Goal: Transaction & Acquisition: Book appointment/travel/reservation

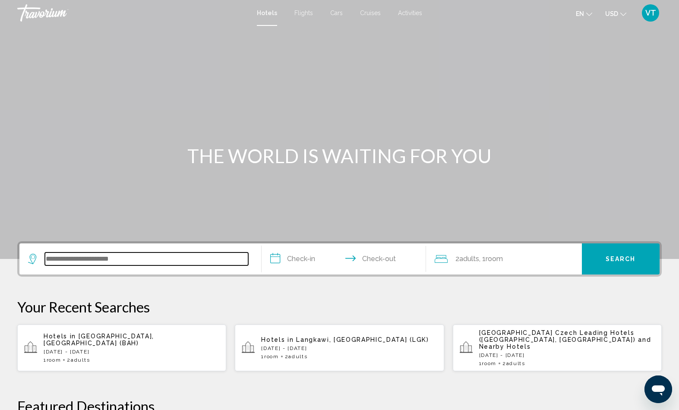
click at [188, 266] on input "Search widget" at bounding box center [146, 259] width 203 height 13
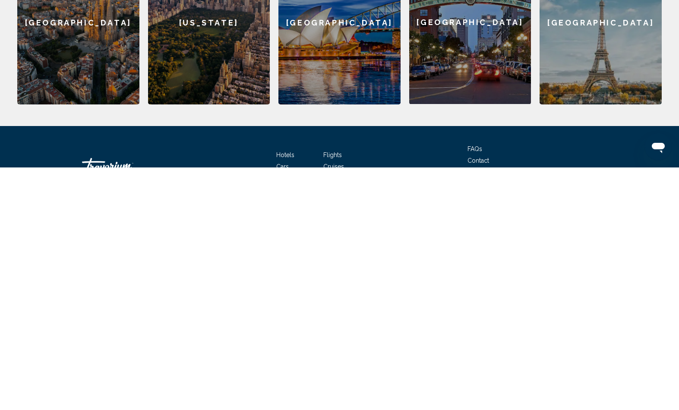
scroll to position [227, 0]
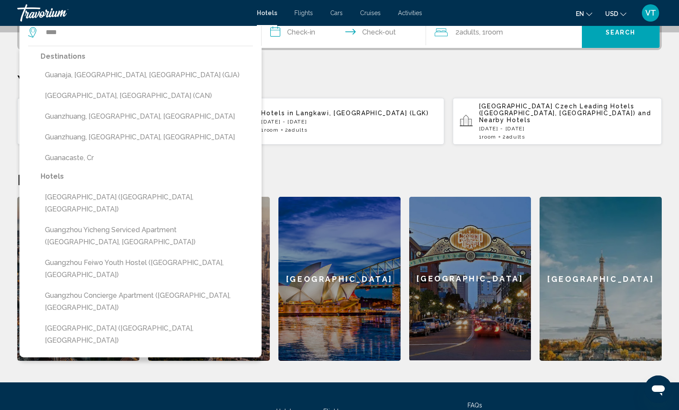
click at [122, 104] on button "[GEOGRAPHIC_DATA], [GEOGRAPHIC_DATA] (CAN)" at bounding box center [147, 96] width 213 height 16
type input "**********"
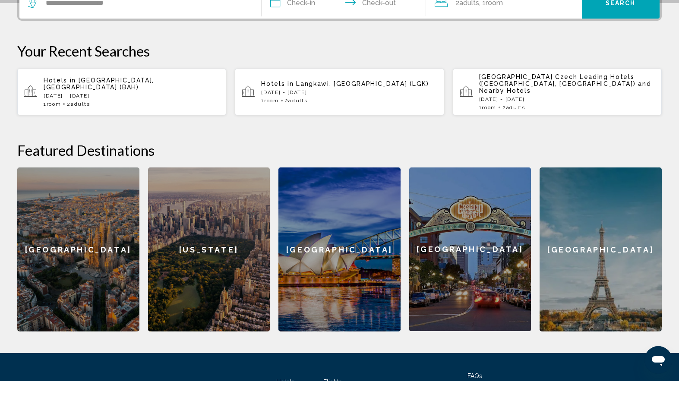
click at [312, 49] on input "**********" at bounding box center [346, 34] width 168 height 34
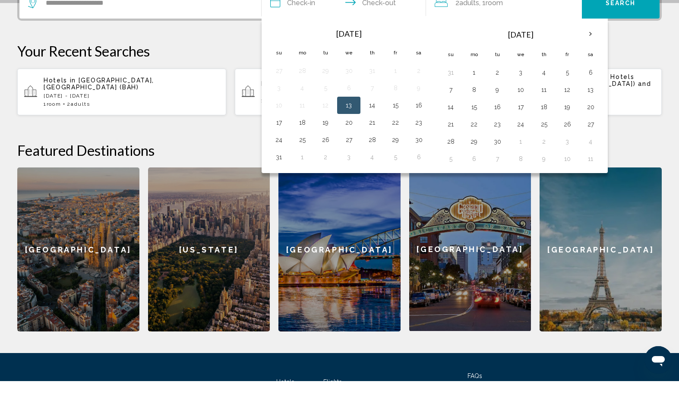
scroll to position [256, 0]
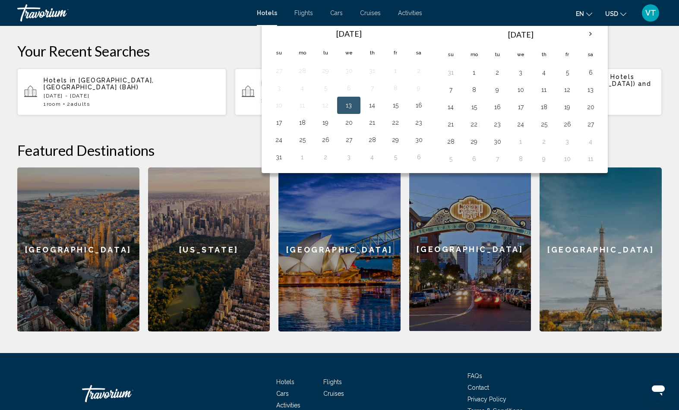
click at [603, 44] on th "Next month" at bounding box center [590, 34] width 23 height 19
click at [598, 113] on button "20" at bounding box center [591, 107] width 14 height 12
click at [504, 130] on button "23" at bounding box center [498, 124] width 14 height 12
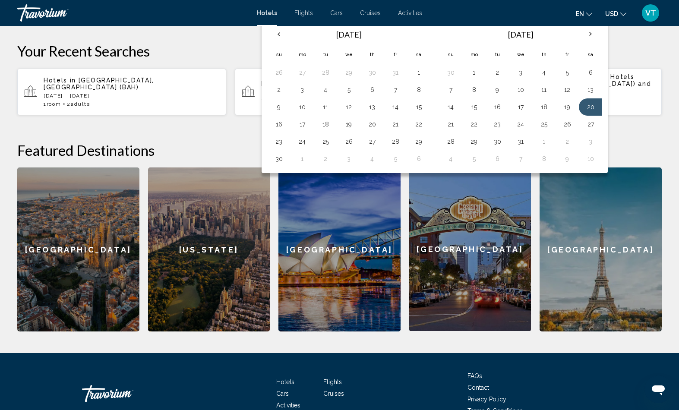
type input "**********"
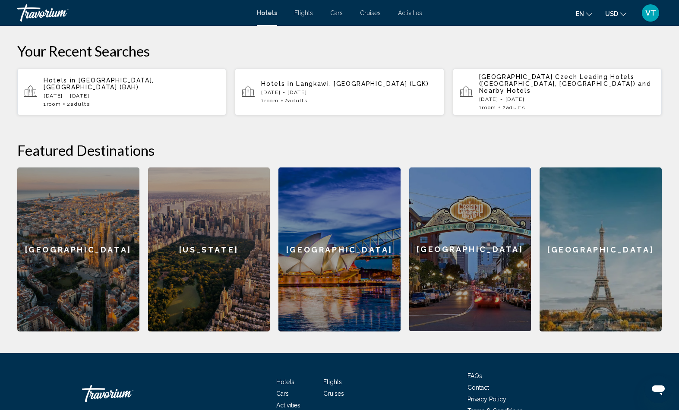
click at [625, 7] on span "Search" at bounding box center [621, 3] width 30 height 7
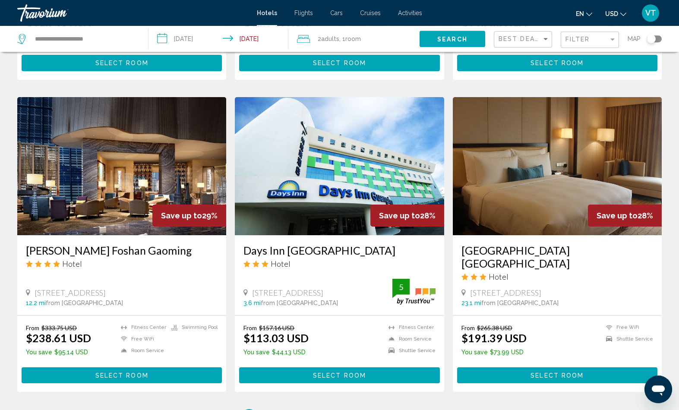
scroll to position [963, 0]
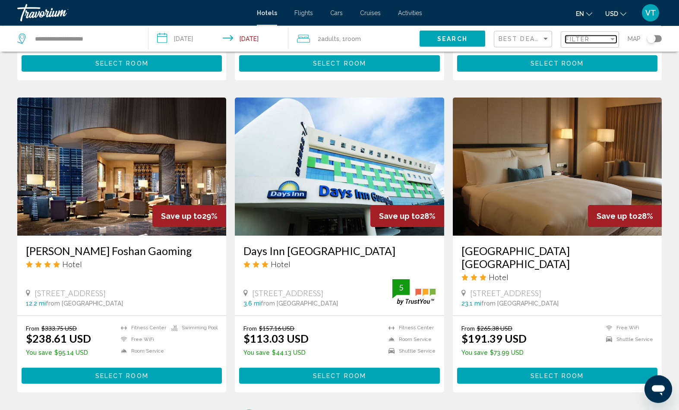
click at [611, 41] on div "Filter" at bounding box center [613, 39] width 4 height 2
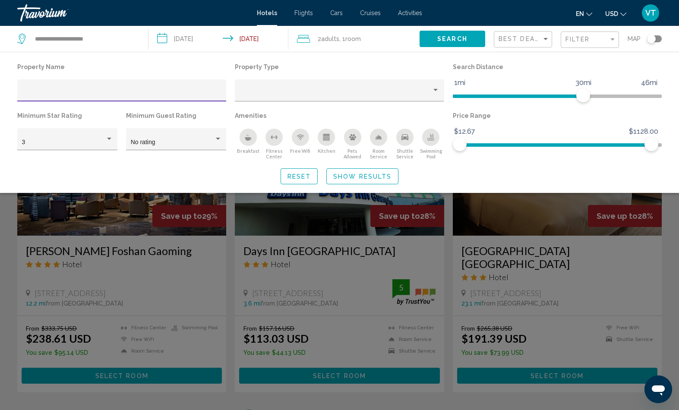
click at [255, 146] on div "Breakfast" at bounding box center [248, 137] width 17 height 17
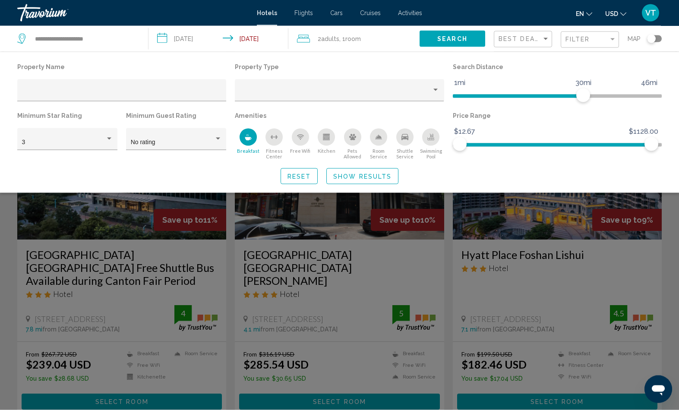
scroll to position [963, 0]
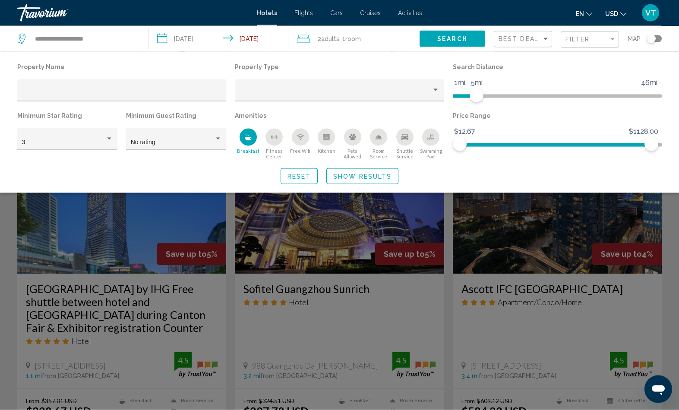
click at [391, 184] on button "Show Results" at bounding box center [363, 176] width 72 height 16
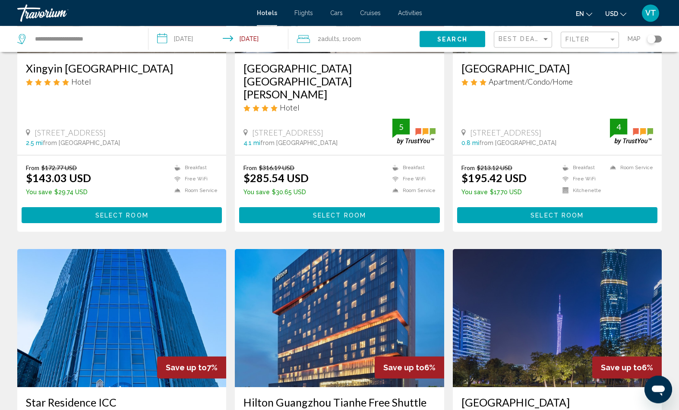
scroll to position [515, 0]
click at [184, 223] on button "Select Room" at bounding box center [122, 215] width 200 height 16
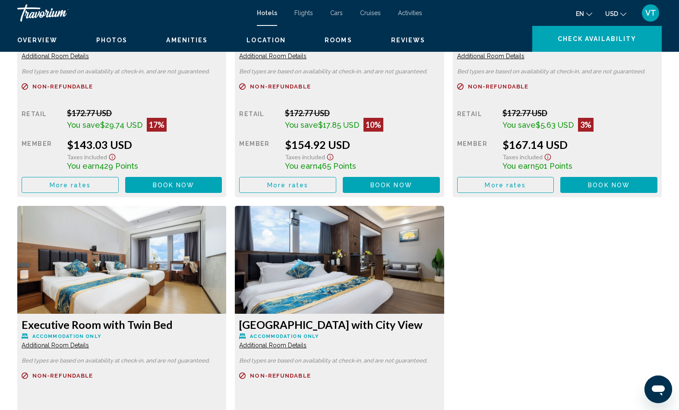
scroll to position [1293, 0]
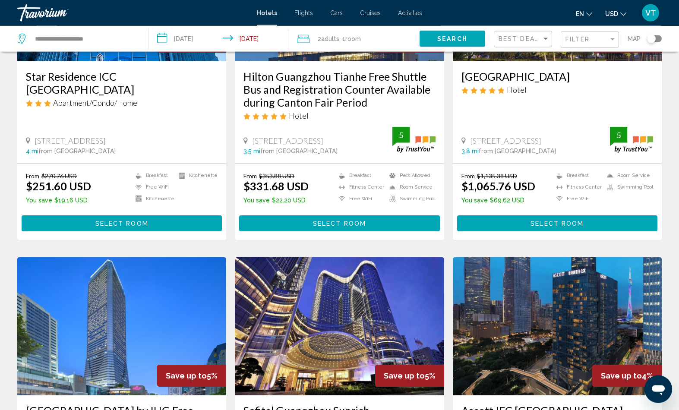
scroll to position [842, 0]
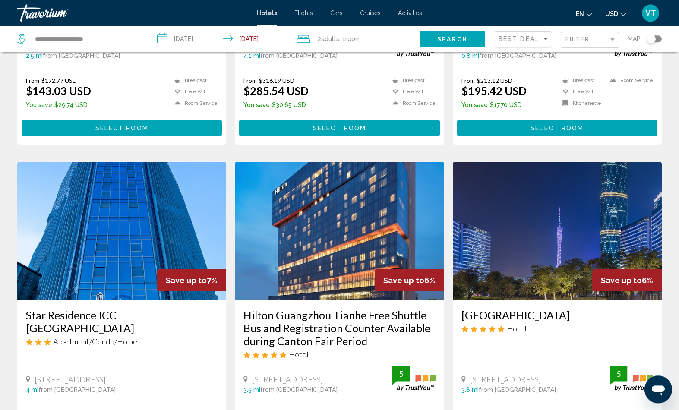
click at [560, 132] on span "Select Room" at bounding box center [557, 128] width 53 height 7
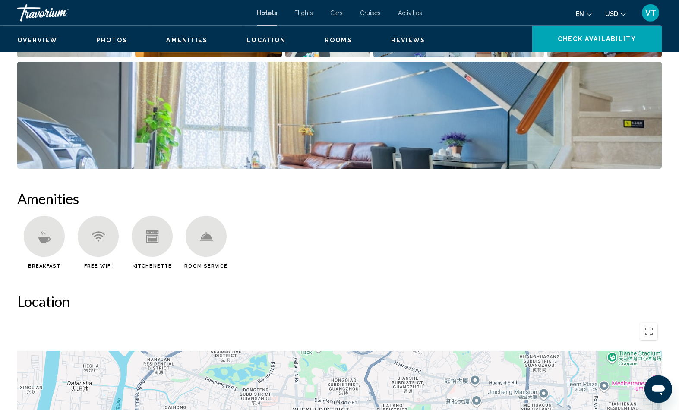
scroll to position [550, 0]
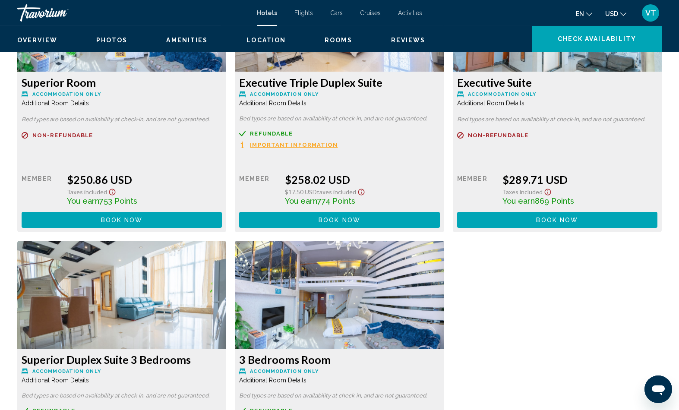
scroll to position [1406, 0]
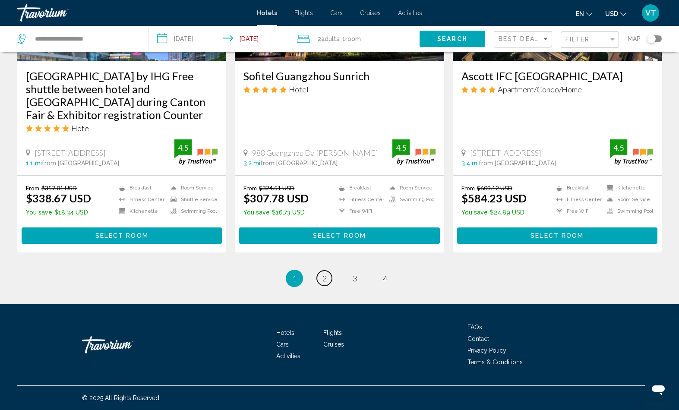
click at [327, 286] on link "page 2" at bounding box center [324, 278] width 15 height 15
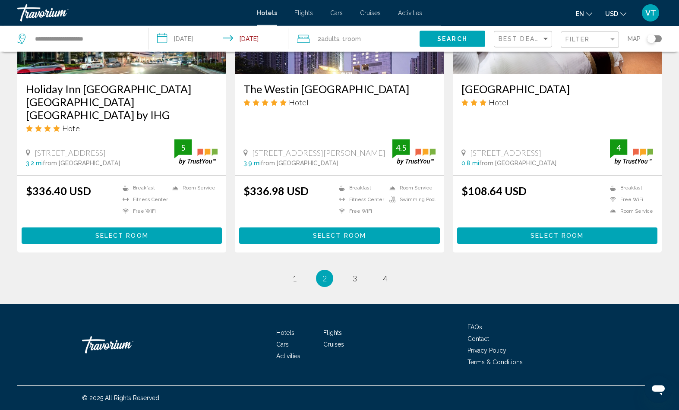
scroll to position [1206, 0]
click at [565, 240] on span "Select Room" at bounding box center [557, 236] width 53 height 7
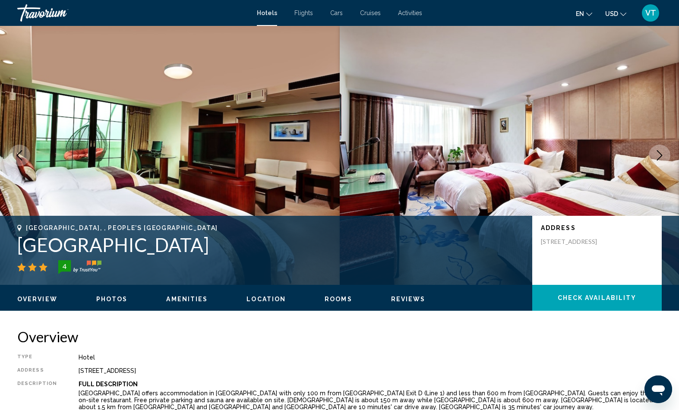
click at [655, 161] on icon "Next image" at bounding box center [660, 155] width 10 height 10
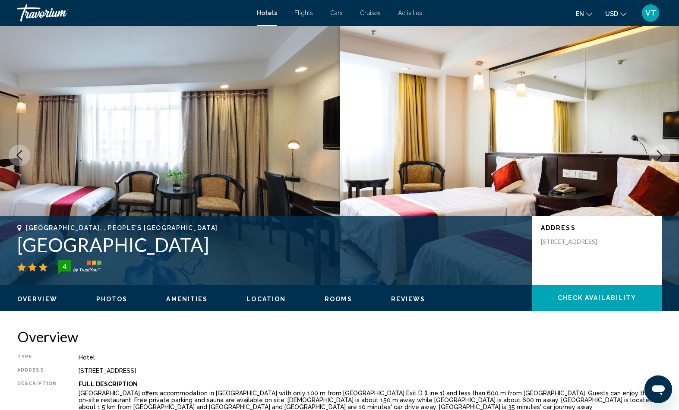
click at [655, 161] on icon "Next image" at bounding box center [660, 155] width 10 height 10
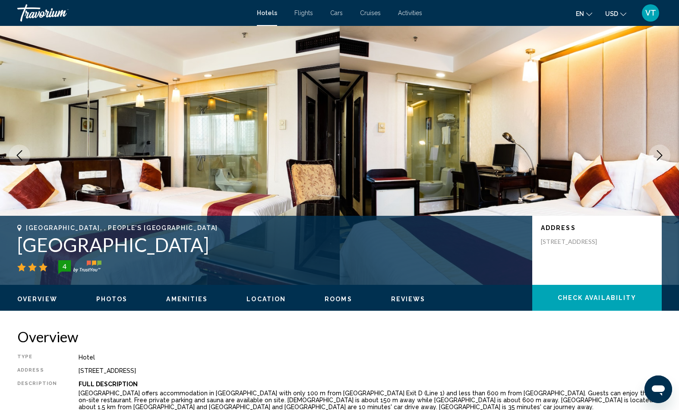
click at [655, 161] on icon "Next image" at bounding box center [660, 155] width 10 height 10
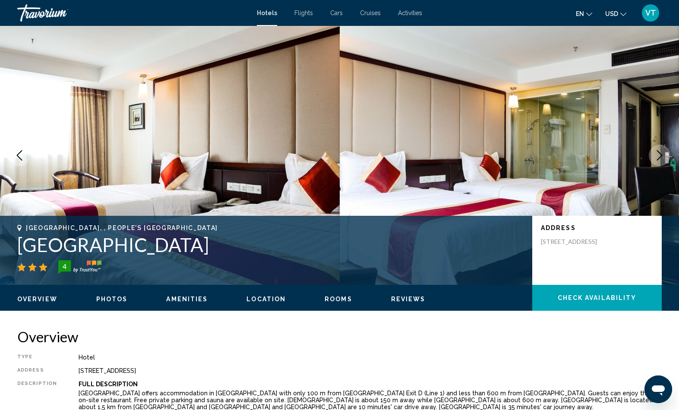
click at [655, 161] on icon "Next image" at bounding box center [660, 155] width 10 height 10
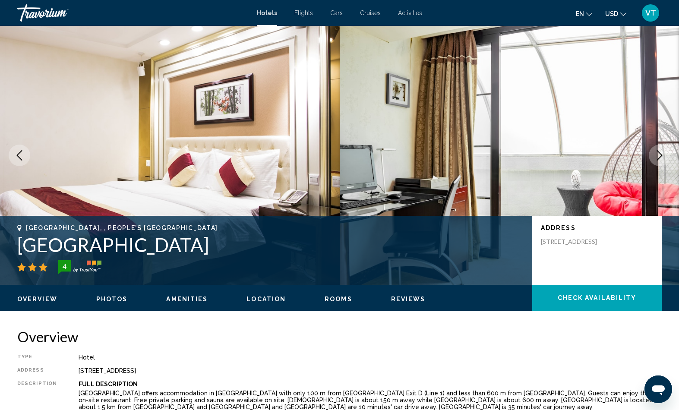
click at [655, 161] on icon "Next image" at bounding box center [660, 155] width 10 height 10
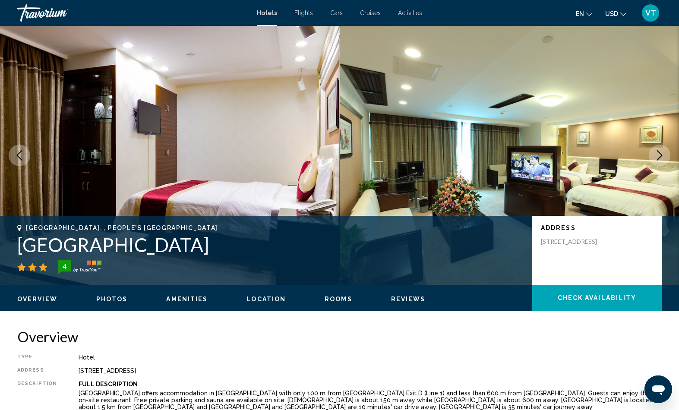
click at [655, 161] on icon "Next image" at bounding box center [660, 155] width 10 height 10
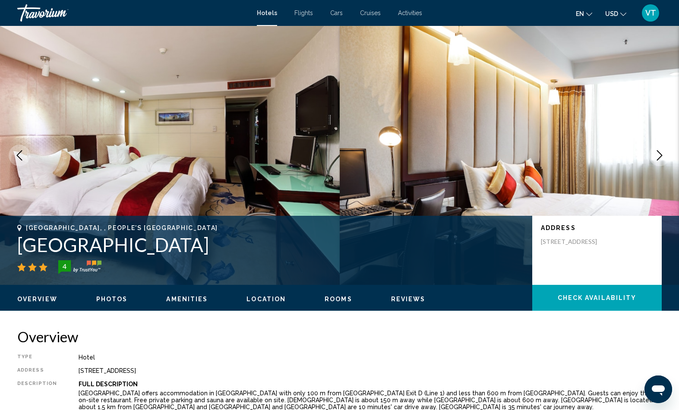
click at [655, 161] on icon "Next image" at bounding box center [660, 155] width 10 height 10
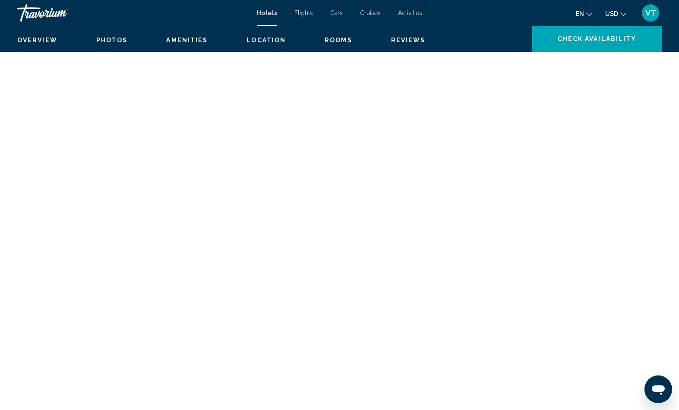
scroll to position [2088, 0]
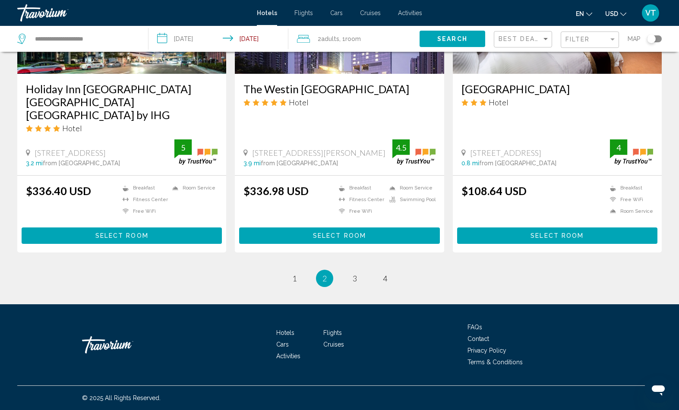
scroll to position [1391, 0]
click at [357, 274] on span "3" at bounding box center [355, 279] width 4 height 10
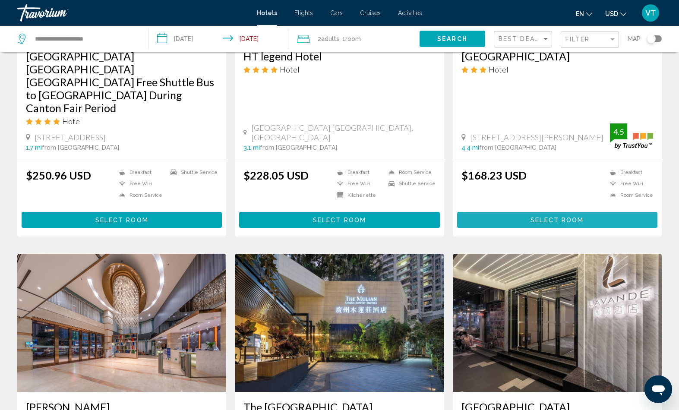
scroll to position [857, 0]
click at [589, 228] on button "Select Room" at bounding box center [557, 220] width 200 height 16
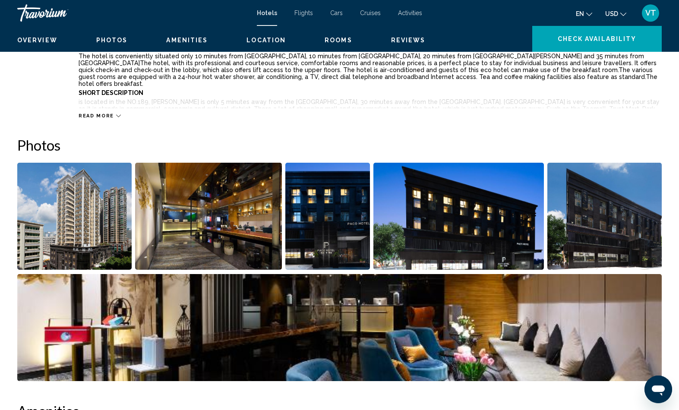
scroll to position [322, 0]
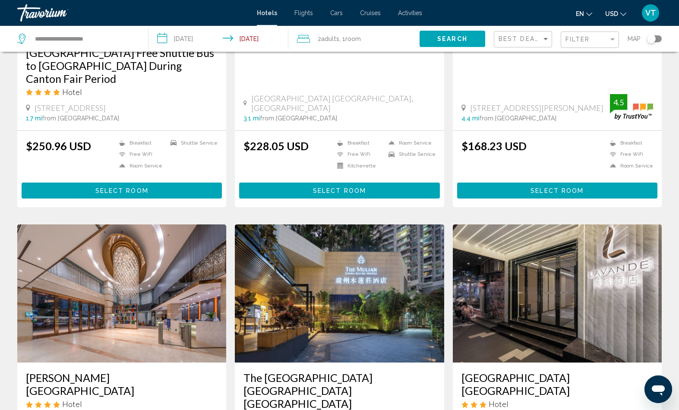
scroll to position [901, 0]
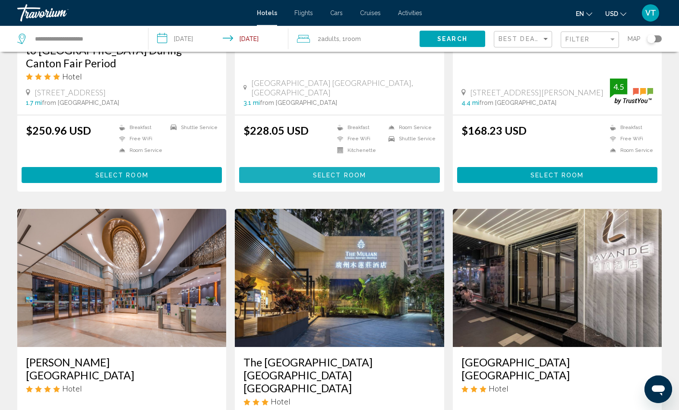
click at [415, 183] on button "Select Room" at bounding box center [339, 175] width 200 height 16
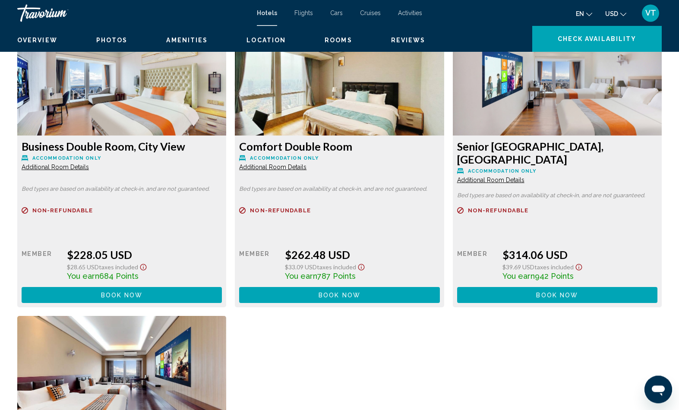
scroll to position [1180, 0]
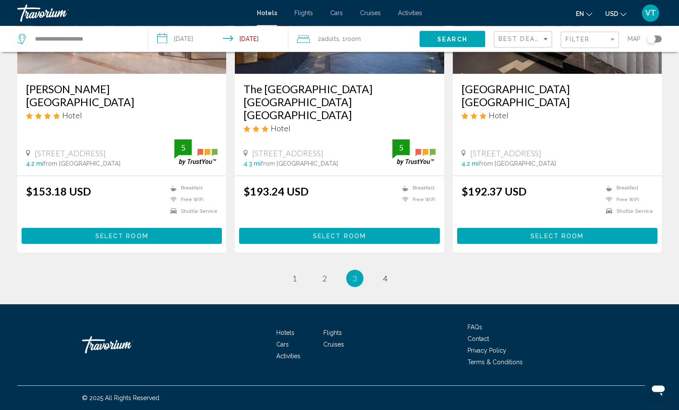
scroll to position [1344, 0]
click at [172, 244] on button "Select Room" at bounding box center [122, 236] width 200 height 16
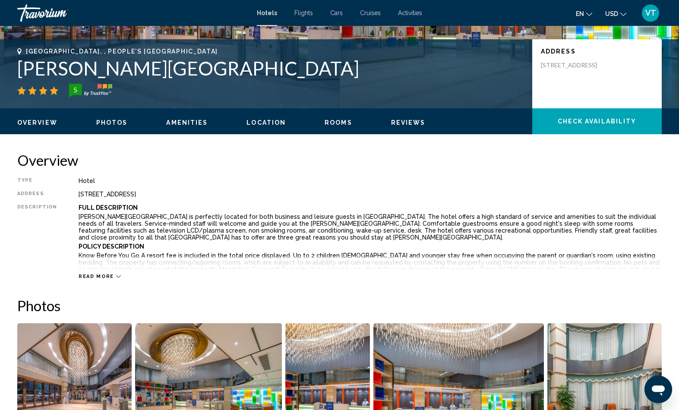
scroll to position [172, 0]
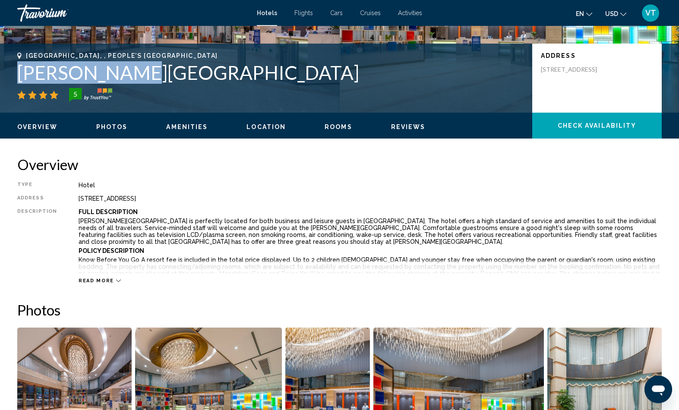
click at [512, 189] on div "Hotel" at bounding box center [371, 185] width 584 height 7
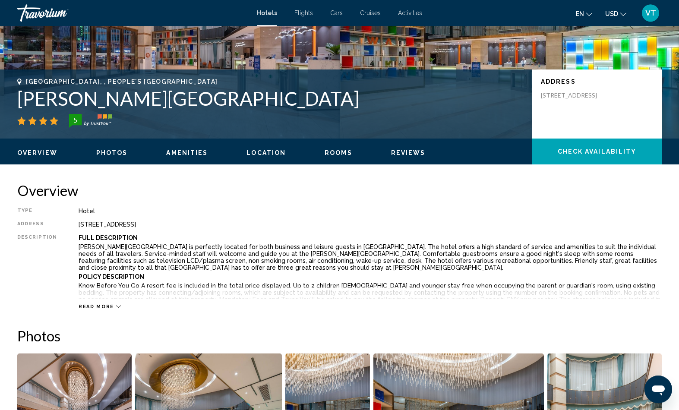
scroll to position [146, 0]
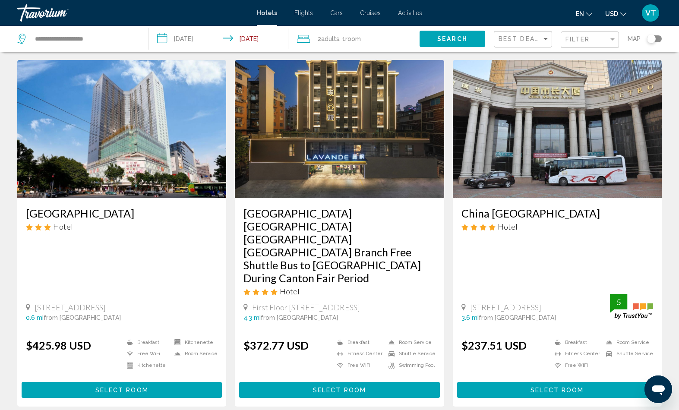
scroll to position [23, 0]
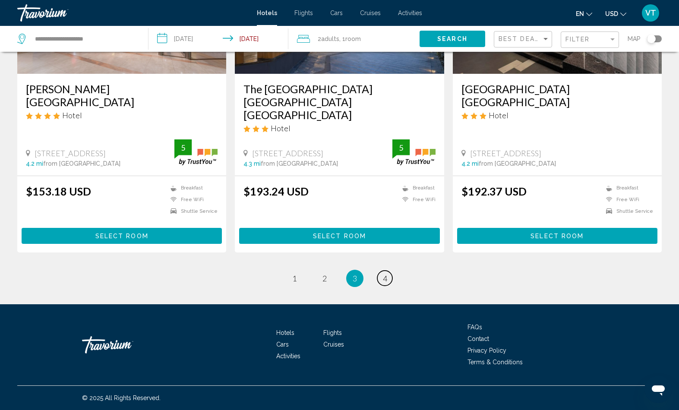
click at [393, 286] on link "page 4" at bounding box center [385, 278] width 15 height 15
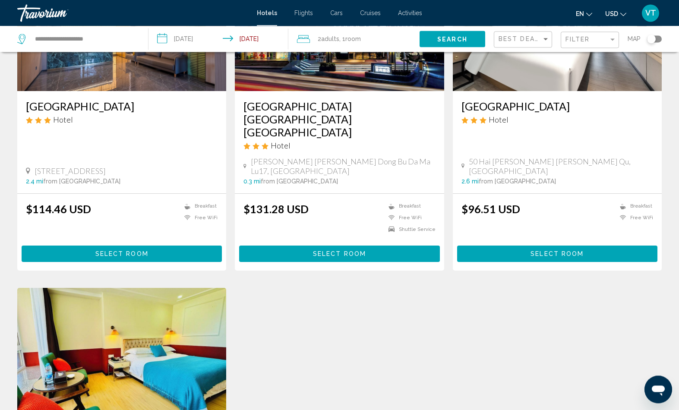
scroll to position [441, 0]
click at [555, 258] on span "Select Room" at bounding box center [557, 254] width 53 height 7
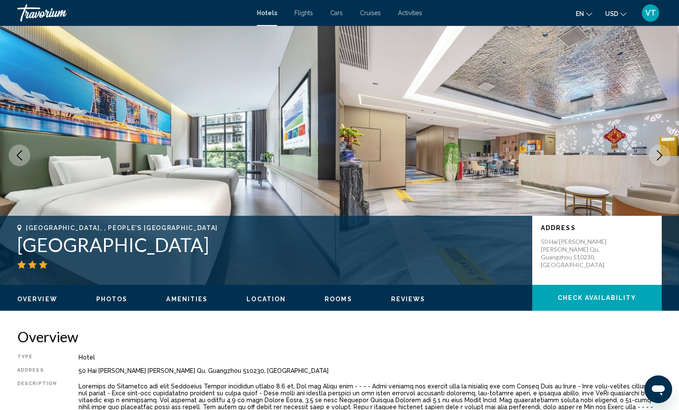
click at [656, 161] on icon "Next image" at bounding box center [660, 155] width 10 height 10
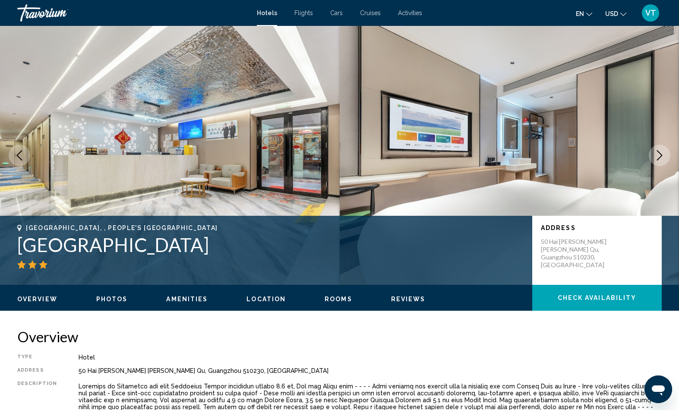
click at [662, 166] on button "Next image" at bounding box center [660, 156] width 22 height 22
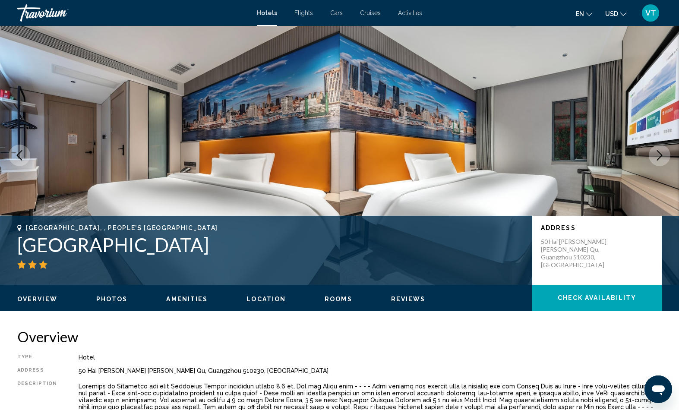
click at [655, 161] on icon "Next image" at bounding box center [660, 155] width 10 height 10
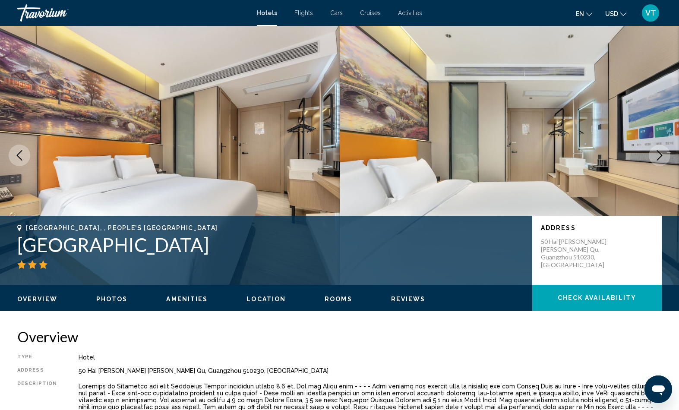
click at [655, 161] on icon "Next image" at bounding box center [660, 155] width 10 height 10
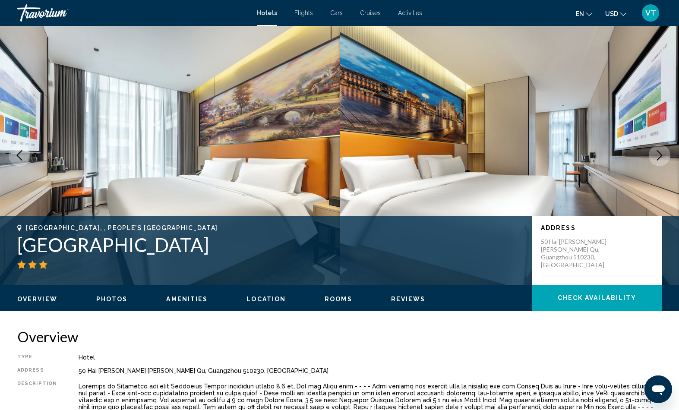
click at [655, 161] on icon "Next image" at bounding box center [660, 155] width 10 height 10
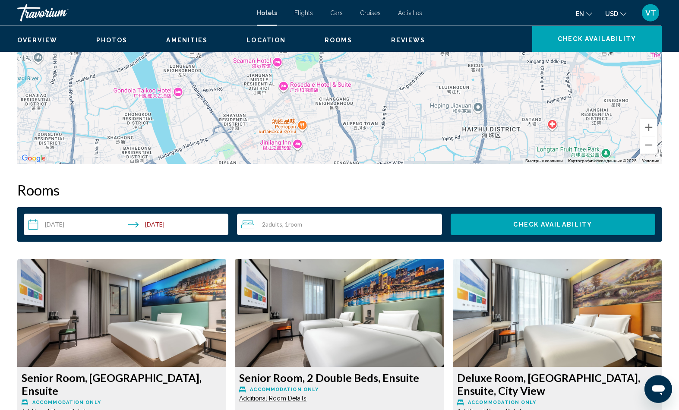
scroll to position [947, 0]
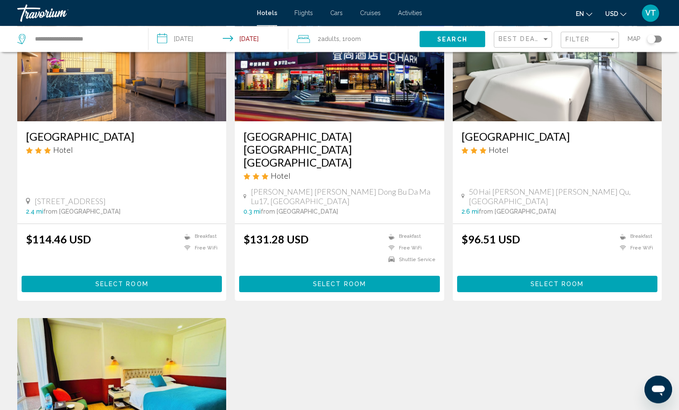
scroll to position [411, 0]
click at [407, 292] on button "Select Room" at bounding box center [339, 284] width 200 height 16
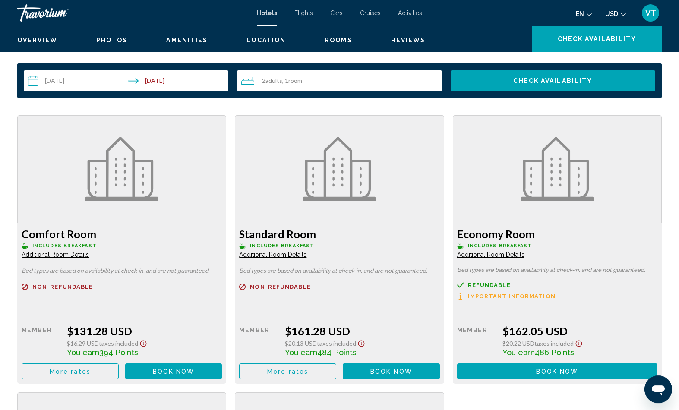
scroll to position [1089, 0]
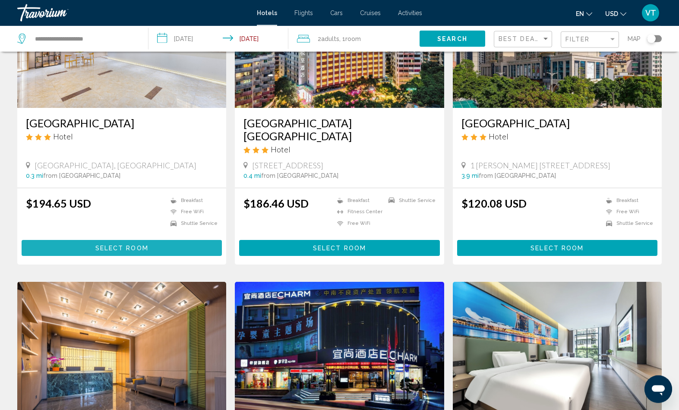
click at [181, 256] on button "Select Room" at bounding box center [122, 248] width 200 height 16
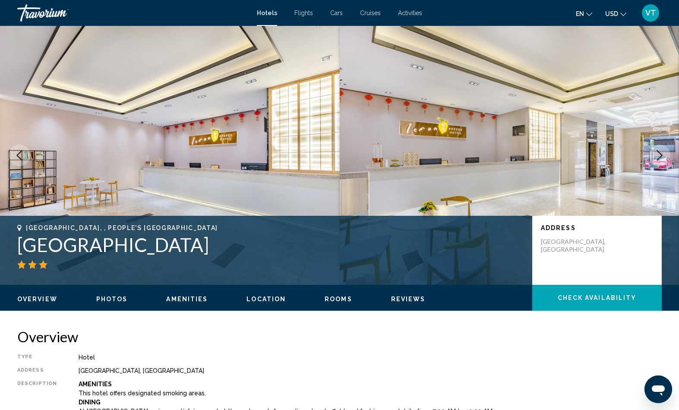
click at [654, 166] on button "Next image" at bounding box center [660, 156] width 22 height 22
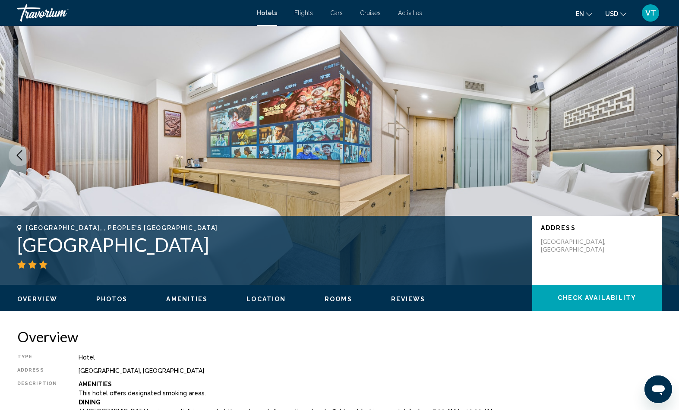
click at [661, 161] on icon "Next image" at bounding box center [660, 155] width 10 height 10
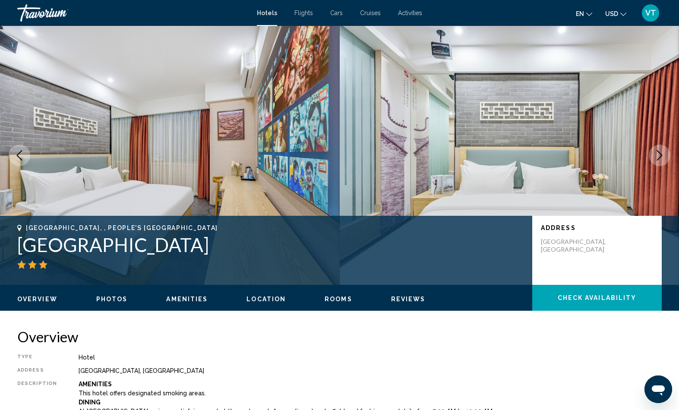
click at [650, 166] on button "Next image" at bounding box center [660, 156] width 22 height 22
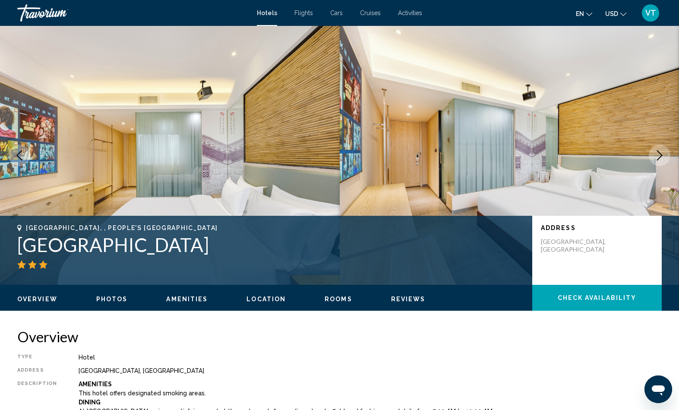
click at [659, 166] on button "Next image" at bounding box center [660, 156] width 22 height 22
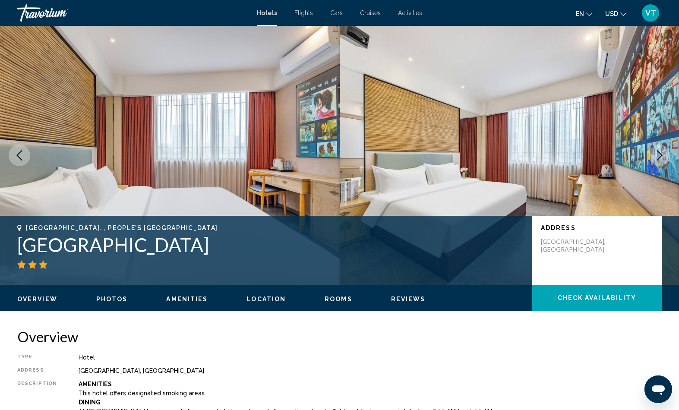
click at [660, 166] on button "Next image" at bounding box center [660, 156] width 22 height 22
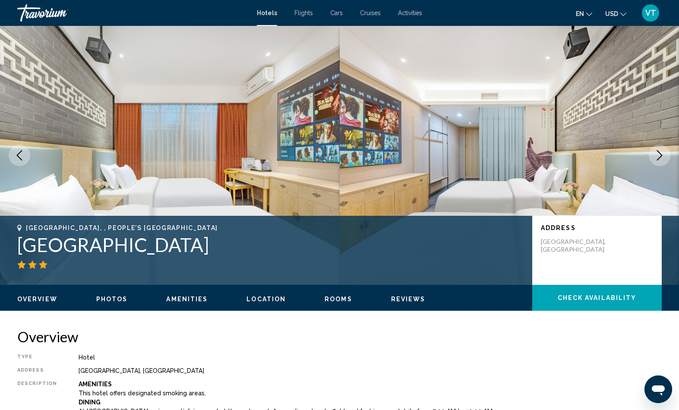
click at [659, 166] on button "Next image" at bounding box center [660, 156] width 22 height 22
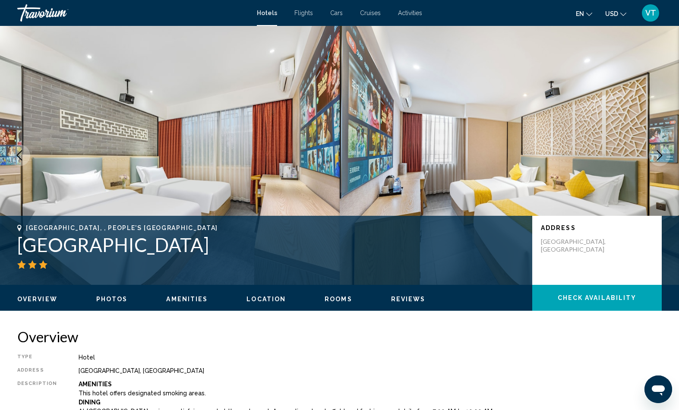
click at [657, 161] on icon "Next image" at bounding box center [660, 155] width 10 height 10
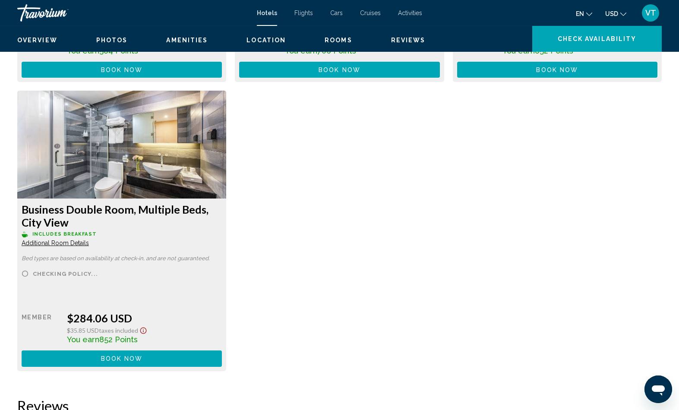
scroll to position [1430, 0]
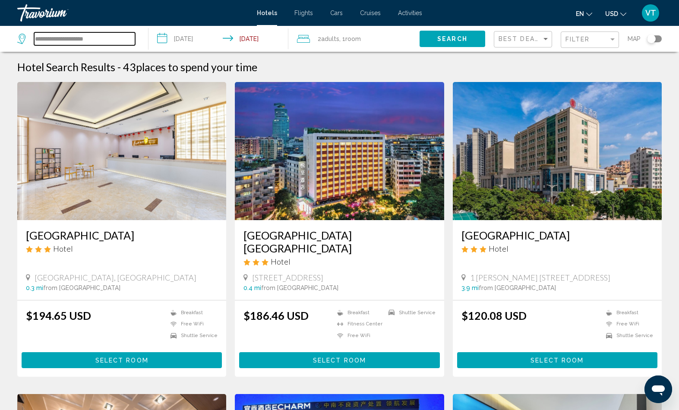
click at [114, 44] on input "**********" at bounding box center [84, 38] width 101 height 13
type input "*"
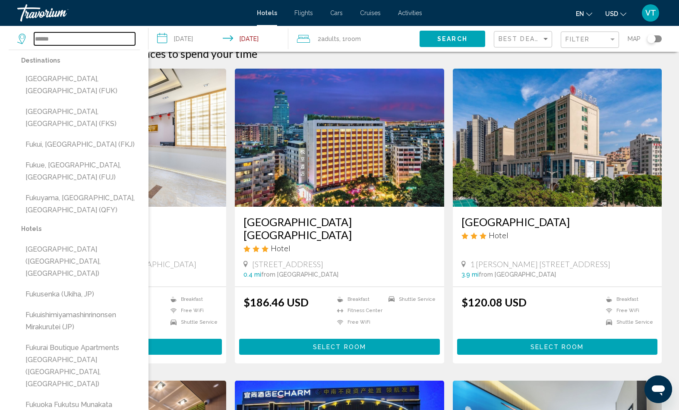
scroll to position [13, 0]
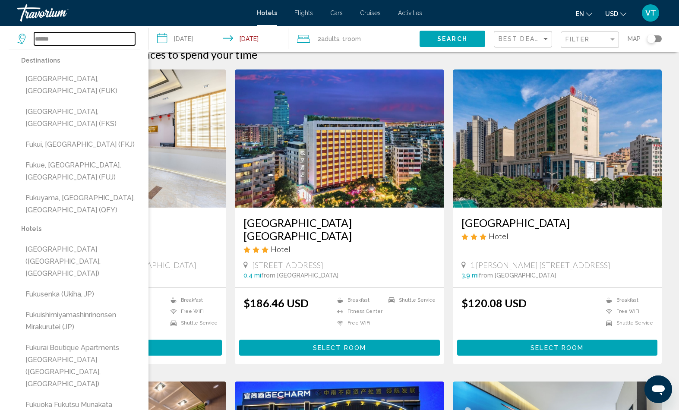
click at [101, 45] on input "******" at bounding box center [84, 38] width 101 height 13
click at [103, 45] on input "******" at bounding box center [84, 38] width 101 height 13
type input "*"
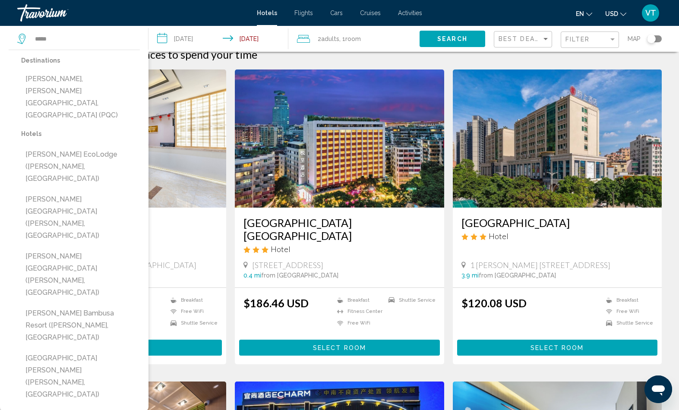
click at [106, 102] on button "[PERSON_NAME], [PERSON_NAME][GEOGRAPHIC_DATA], [GEOGRAPHIC_DATA] (PQC)" at bounding box center [80, 97] width 119 height 53
type input "**********"
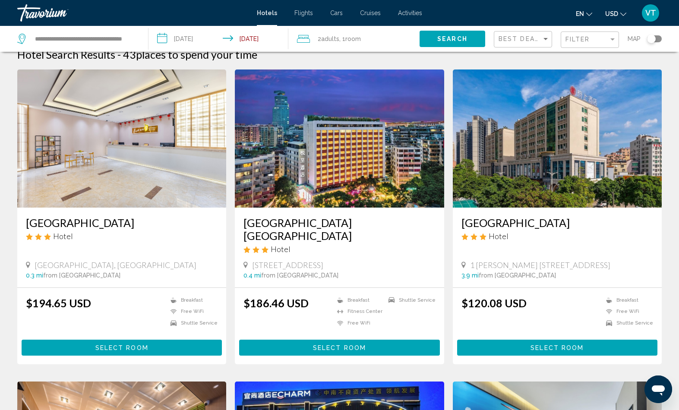
click at [216, 49] on input "**********" at bounding box center [220, 40] width 143 height 29
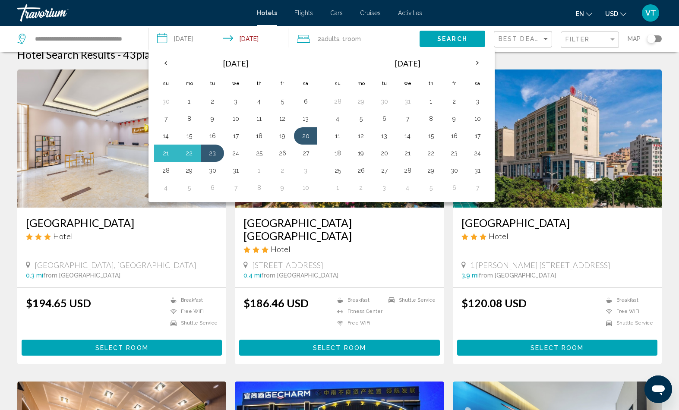
click at [206, 159] on button "23" at bounding box center [213, 153] width 14 height 12
click at [237, 159] on button "24" at bounding box center [236, 153] width 14 height 12
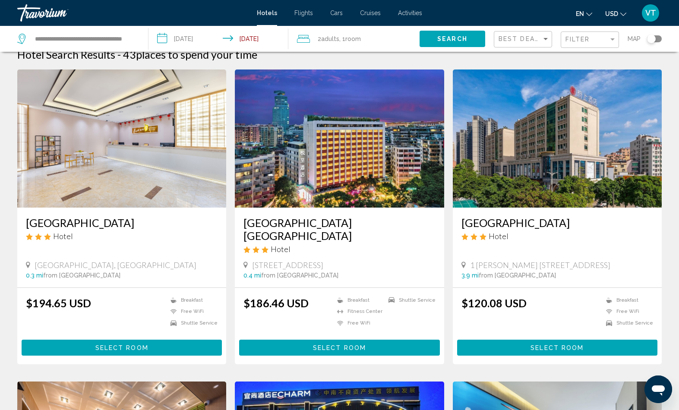
click at [213, 46] on input "**********" at bounding box center [220, 40] width 143 height 29
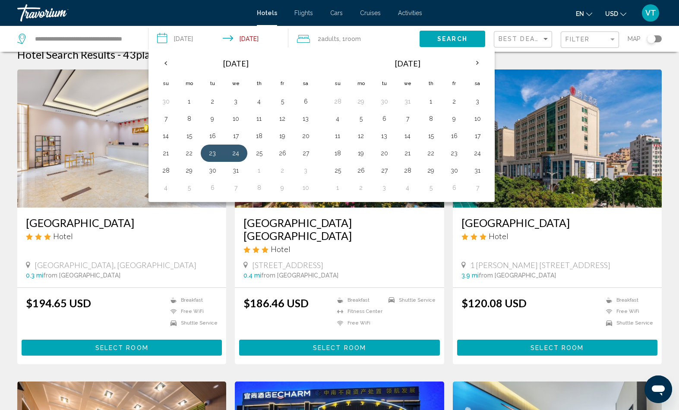
click at [240, 159] on button "24" at bounding box center [236, 153] width 14 height 12
click at [283, 177] on button "2" at bounding box center [283, 171] width 14 height 12
type input "**********"
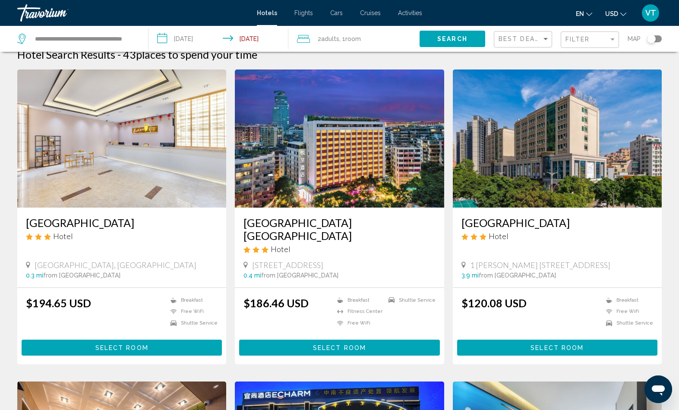
click at [438, 43] on span "Search" at bounding box center [453, 39] width 30 height 7
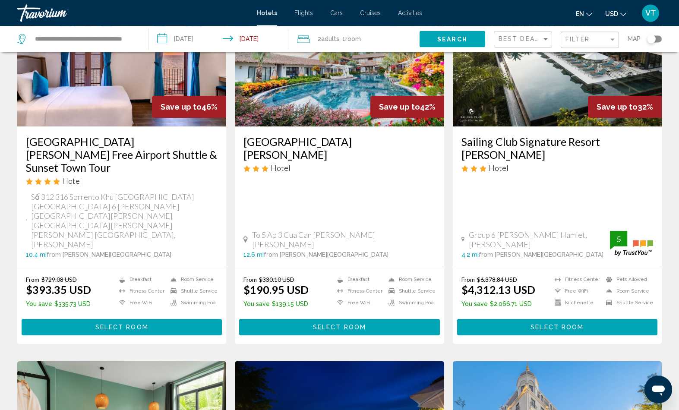
scroll to position [416, 0]
click at [122, 331] on span "Select Room" at bounding box center [121, 327] width 53 height 7
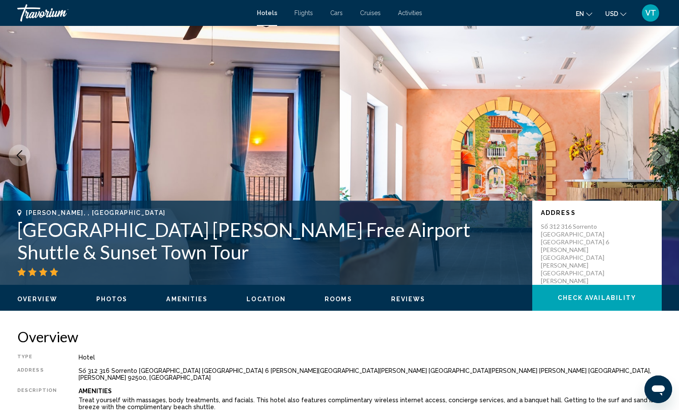
click at [611, 187] on img "Main content" at bounding box center [510, 155] width 340 height 259
click at [659, 161] on icon "Next image" at bounding box center [660, 155] width 10 height 10
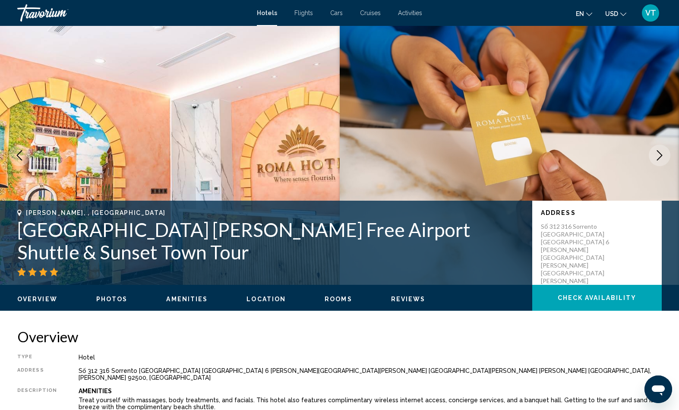
click at [657, 161] on icon "Next image" at bounding box center [660, 155] width 6 height 10
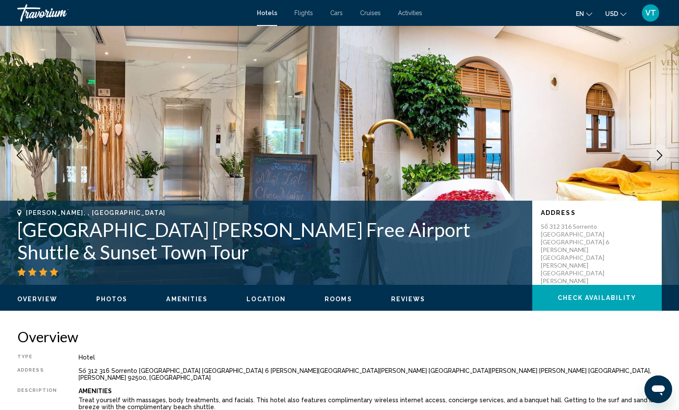
click at [655, 166] on button "Next image" at bounding box center [660, 156] width 22 height 22
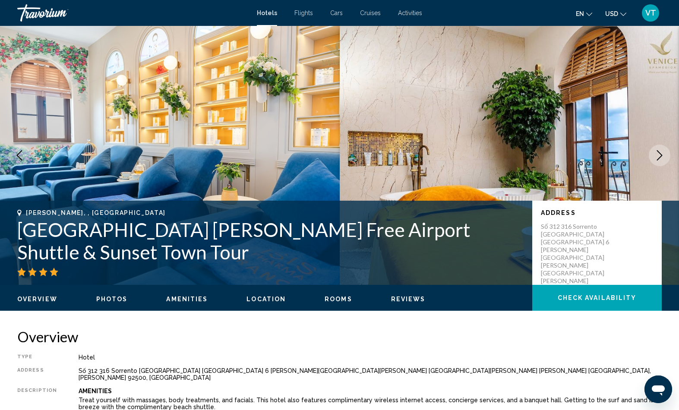
click at [655, 166] on button "Next image" at bounding box center [660, 156] width 22 height 22
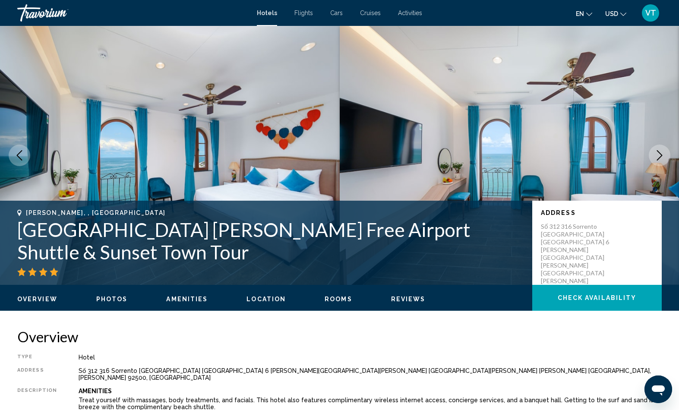
click at [657, 161] on icon "Next image" at bounding box center [660, 155] width 10 height 10
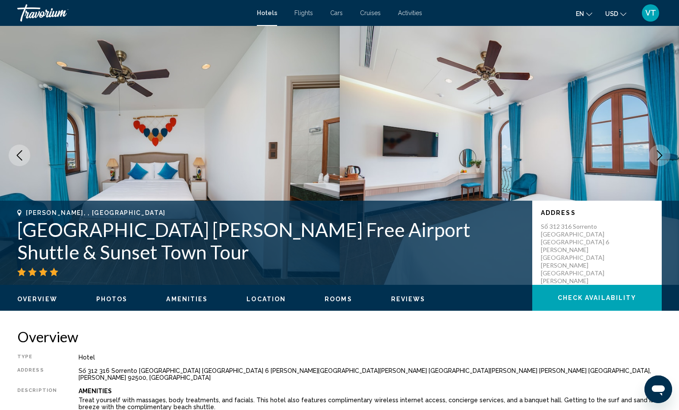
click at [657, 161] on icon "Next image" at bounding box center [660, 155] width 10 height 10
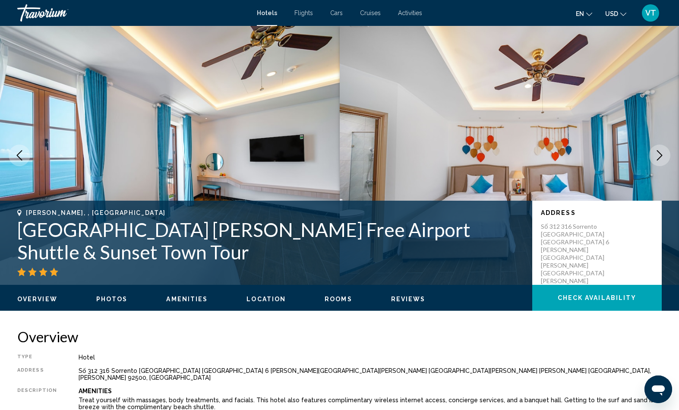
click at [659, 161] on icon "Next image" at bounding box center [660, 155] width 10 height 10
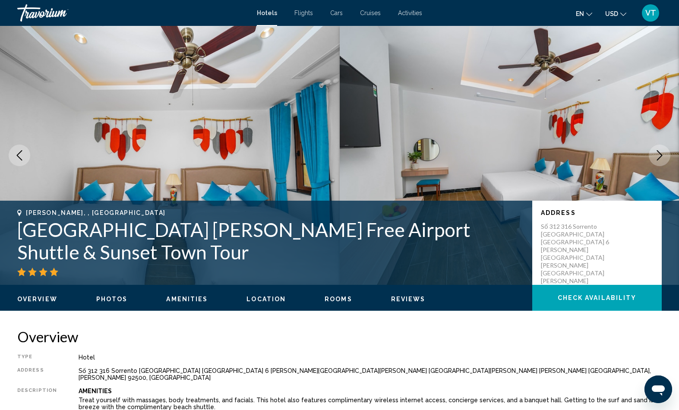
click at [655, 161] on icon "Next image" at bounding box center [660, 155] width 10 height 10
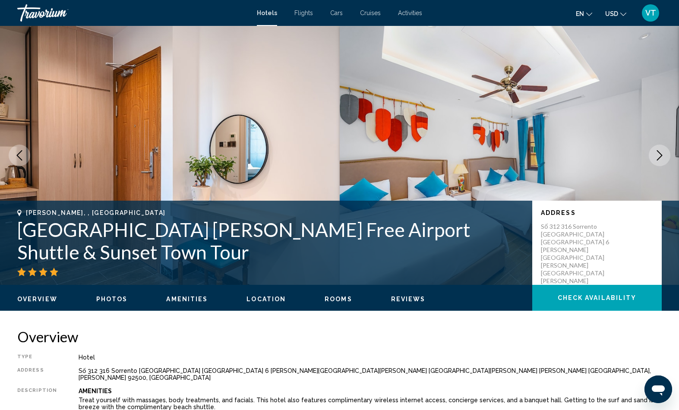
click at [661, 161] on icon "Next image" at bounding box center [660, 155] width 10 height 10
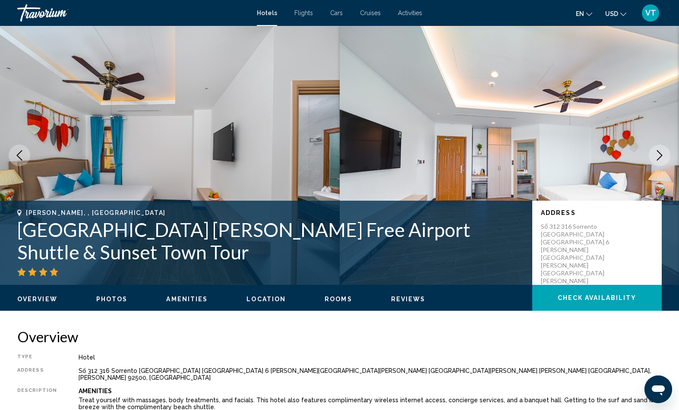
click at [659, 166] on button "Next image" at bounding box center [660, 156] width 22 height 22
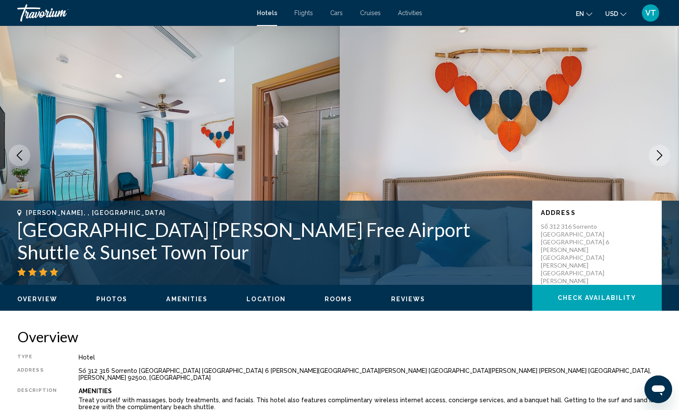
click at [659, 161] on icon "Next image" at bounding box center [660, 155] width 10 height 10
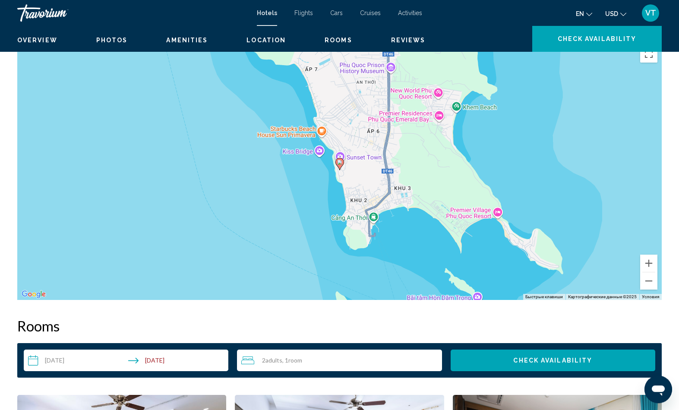
scroll to position [834, 0]
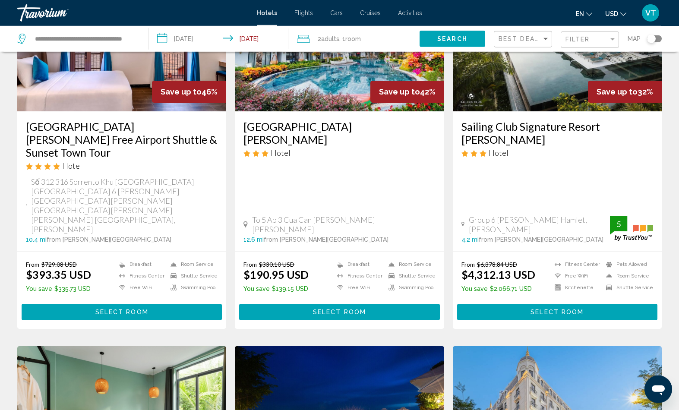
scroll to position [431, 0]
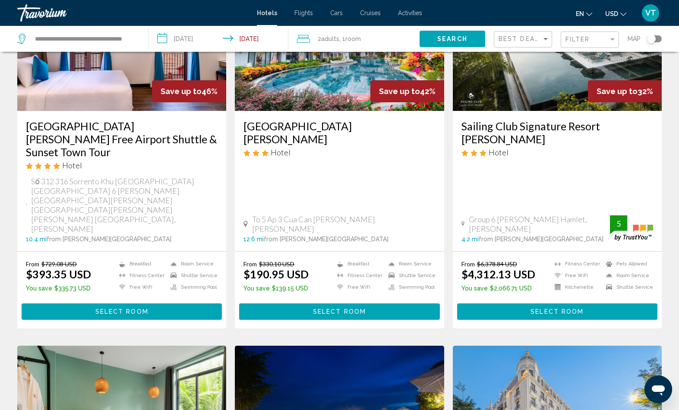
click at [422, 320] on button "Select Room" at bounding box center [339, 312] width 200 height 16
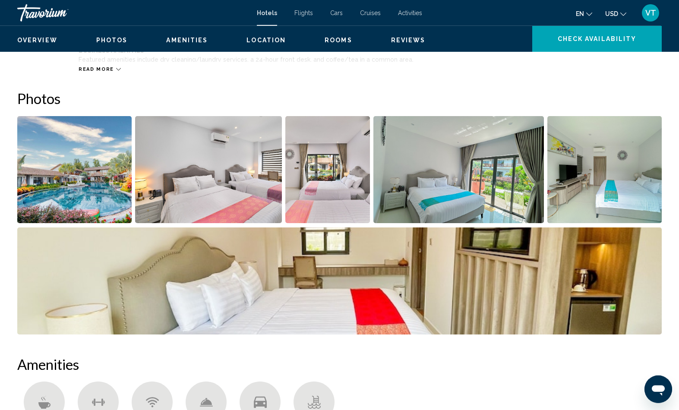
scroll to position [355, 0]
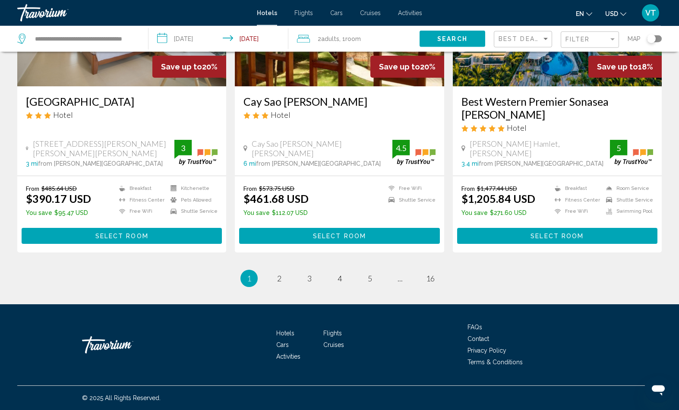
scroll to position [1307, 0]
click at [273, 286] on link "page 2" at bounding box center [279, 278] width 15 height 15
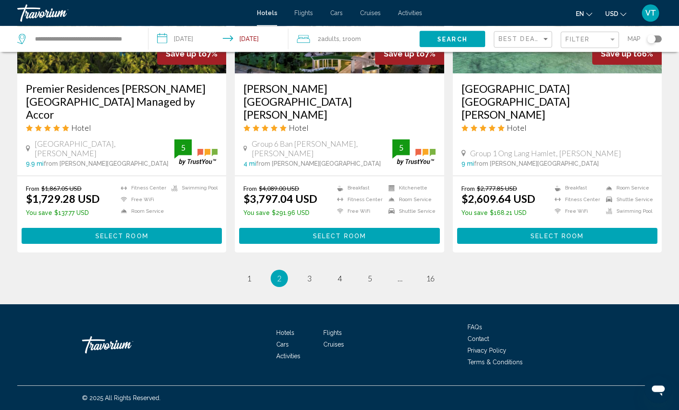
scroll to position [1377, 0]
click at [310, 286] on link "page 3" at bounding box center [309, 278] width 15 height 15
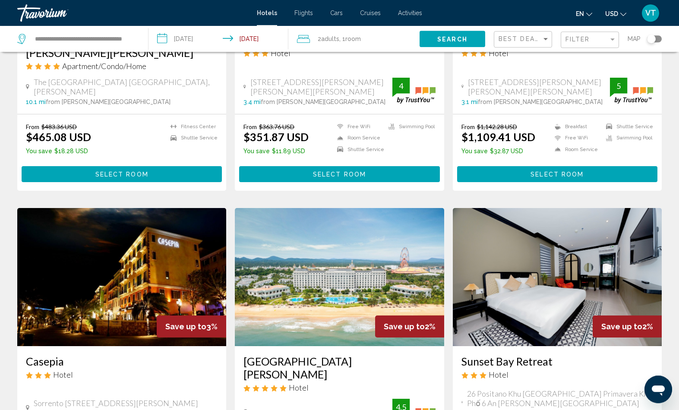
scroll to position [849, 0]
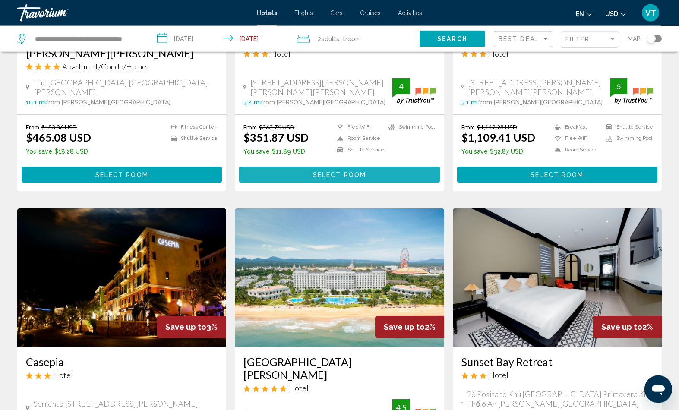
click at [416, 183] on button "Select Room" at bounding box center [339, 175] width 200 height 16
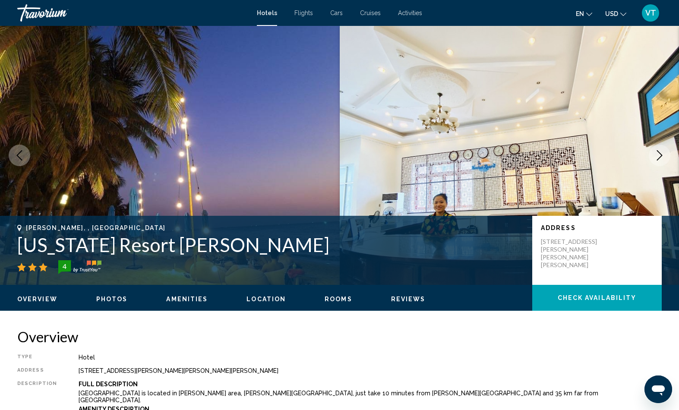
click at [657, 161] on icon "Next image" at bounding box center [660, 155] width 10 height 10
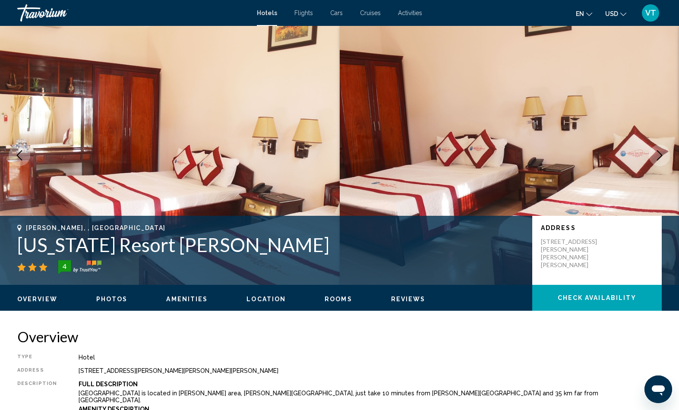
click at [658, 161] on icon "Next image" at bounding box center [660, 155] width 10 height 10
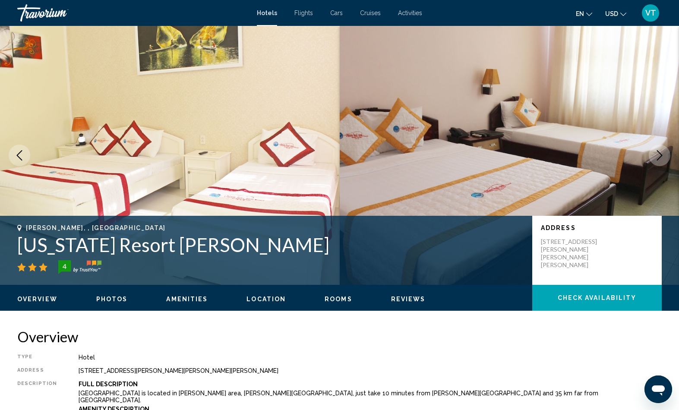
click at [659, 166] on button "Next image" at bounding box center [660, 156] width 22 height 22
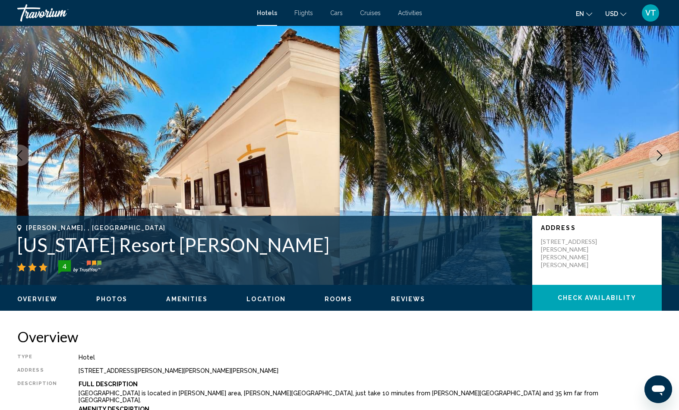
click at [649, 166] on button "Next image" at bounding box center [660, 156] width 22 height 22
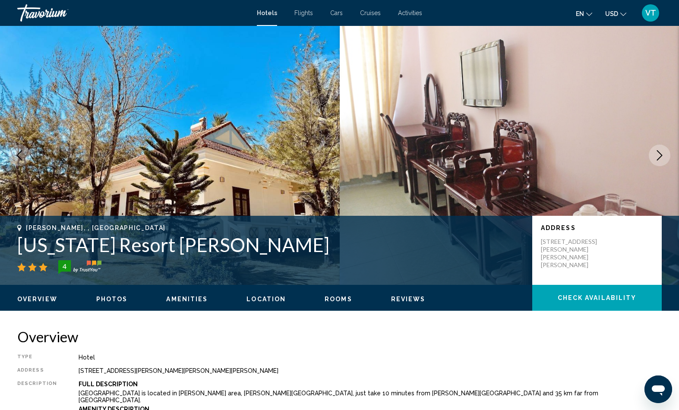
click at [655, 161] on icon "Next image" at bounding box center [660, 155] width 10 height 10
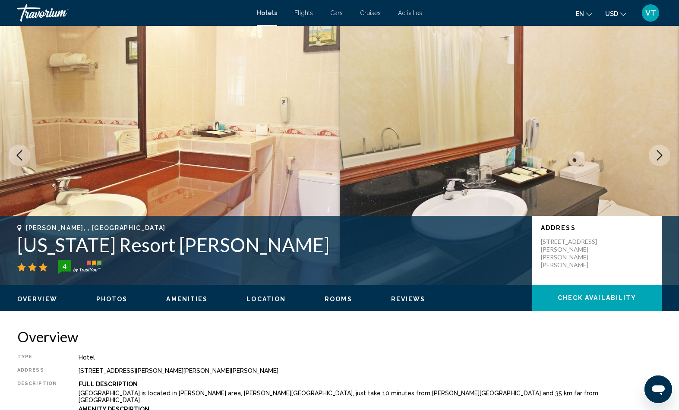
click at [656, 161] on icon "Next image" at bounding box center [660, 155] width 10 height 10
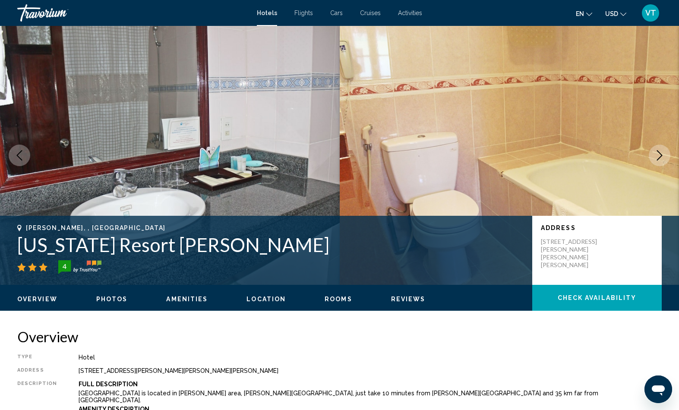
click at [660, 161] on icon "Next image" at bounding box center [660, 155] width 10 height 10
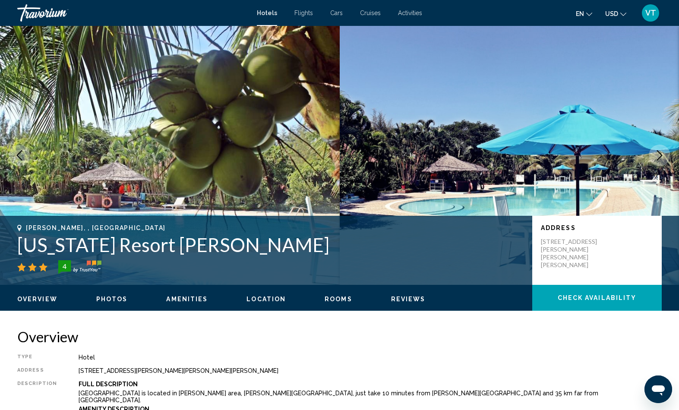
click at [665, 166] on button "Next image" at bounding box center [660, 156] width 22 height 22
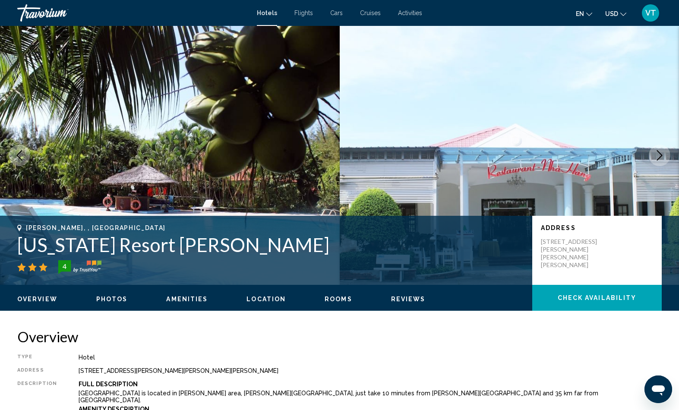
click at [663, 166] on button "Next image" at bounding box center [660, 156] width 22 height 22
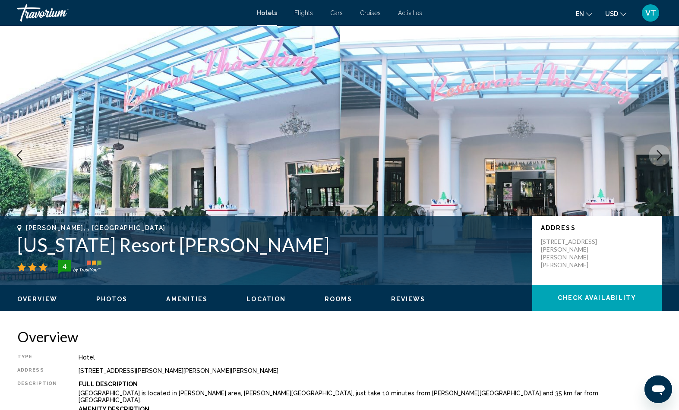
click at [652, 166] on button "Next image" at bounding box center [660, 156] width 22 height 22
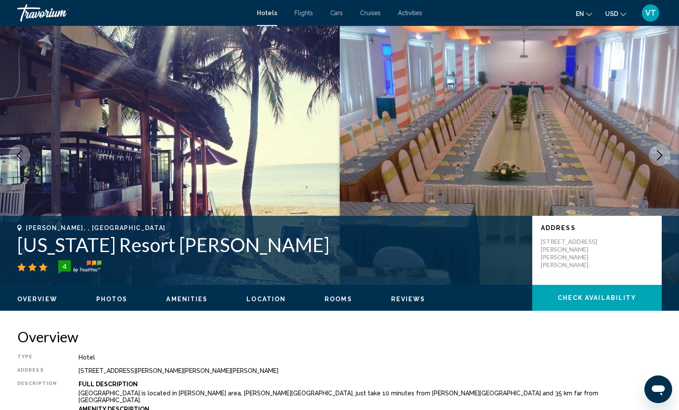
click at [649, 166] on button "Next image" at bounding box center [660, 156] width 22 height 22
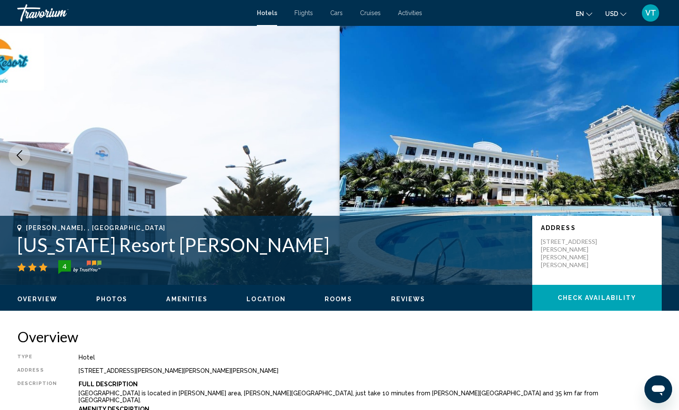
click at [649, 166] on button "Next image" at bounding box center [660, 156] width 22 height 22
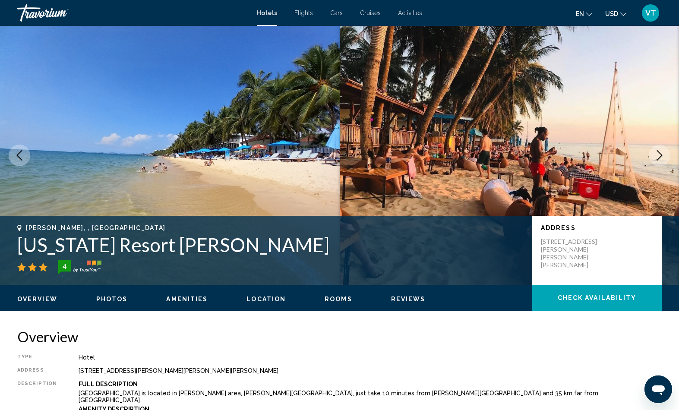
click at [650, 166] on button "Next image" at bounding box center [660, 156] width 22 height 22
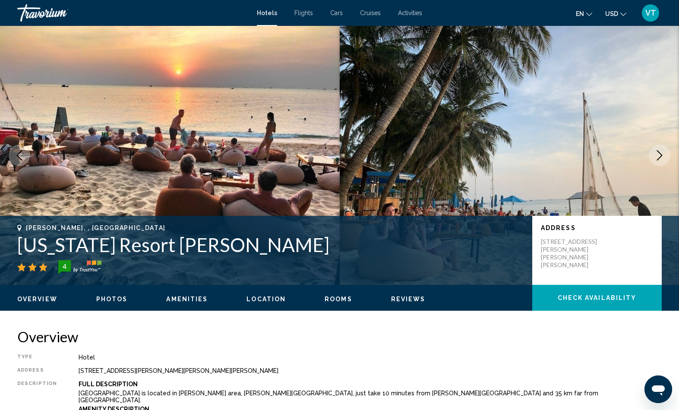
click at [657, 161] on icon "Next image" at bounding box center [660, 155] width 6 height 10
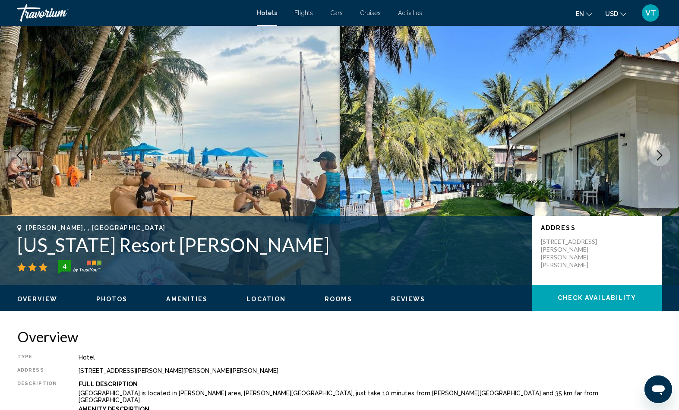
click at [655, 161] on icon "Next image" at bounding box center [660, 155] width 10 height 10
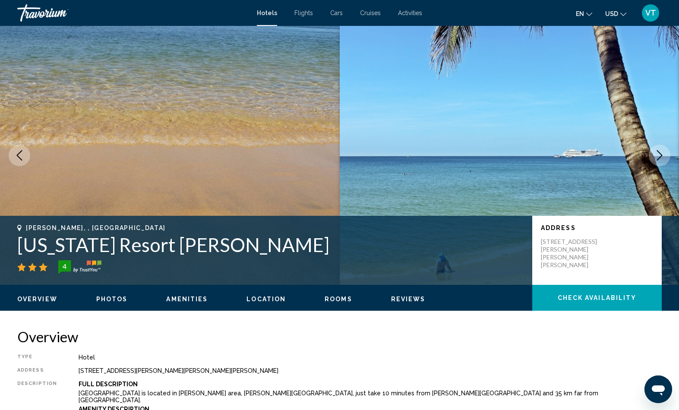
click at [660, 161] on icon "Next image" at bounding box center [660, 155] width 10 height 10
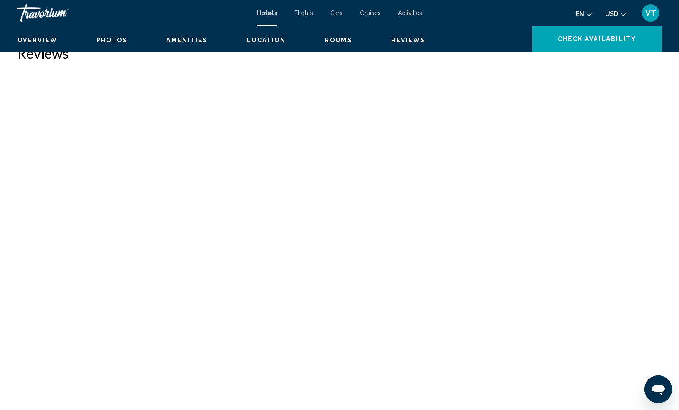
scroll to position [2038, 0]
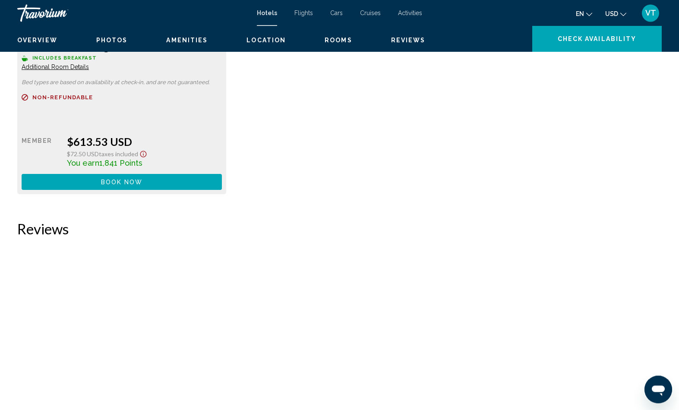
scroll to position [1395, 0]
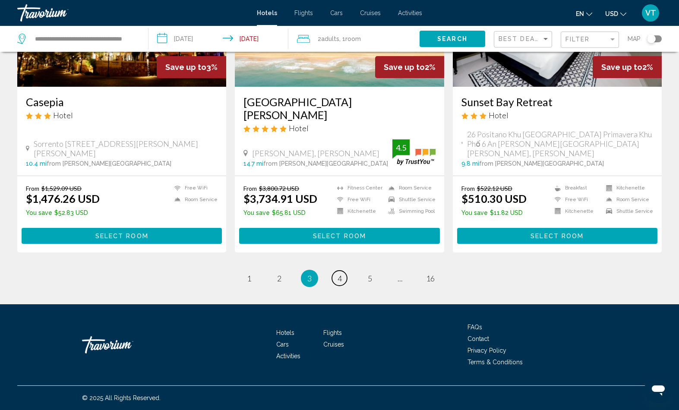
click at [338, 274] on span "4" at bounding box center [340, 279] width 4 height 10
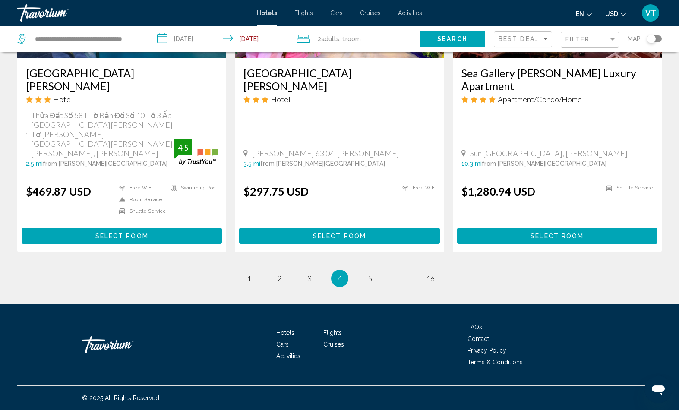
scroll to position [1276, 0]
click at [372, 283] on span "5" at bounding box center [370, 279] width 4 height 10
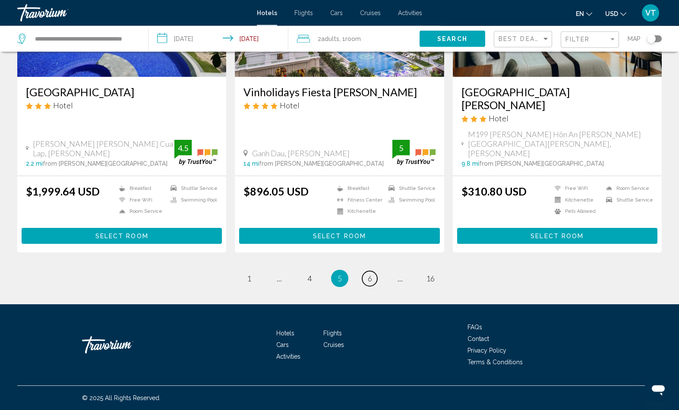
scroll to position [1305, 0]
click at [372, 283] on span "6" at bounding box center [370, 279] width 4 height 10
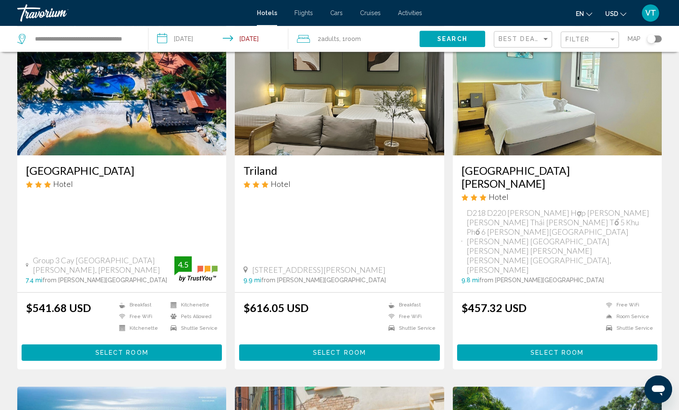
scroll to position [406, 0]
click at [186, 361] on button "Select Room" at bounding box center [122, 353] width 200 height 16
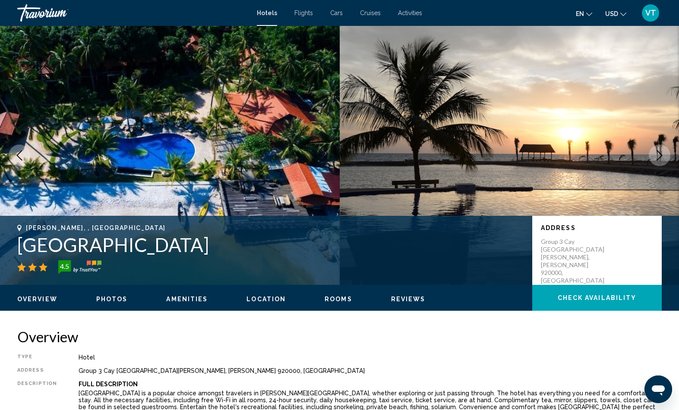
click at [657, 161] on icon "Next image" at bounding box center [660, 155] width 6 height 10
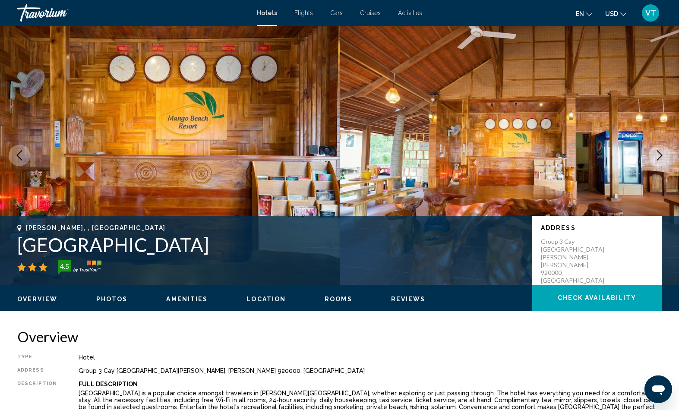
click at [655, 161] on icon "Next image" at bounding box center [660, 155] width 10 height 10
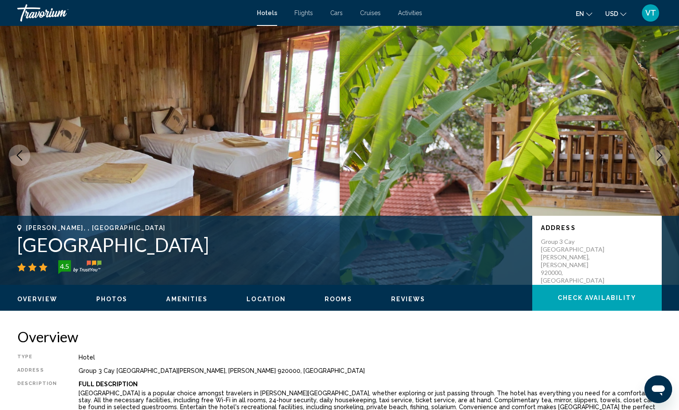
click at [655, 161] on icon "Next image" at bounding box center [660, 155] width 10 height 10
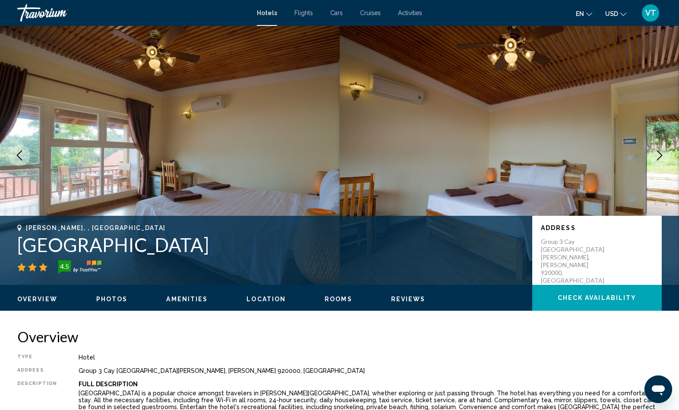
click at [656, 161] on icon "Next image" at bounding box center [660, 155] width 10 height 10
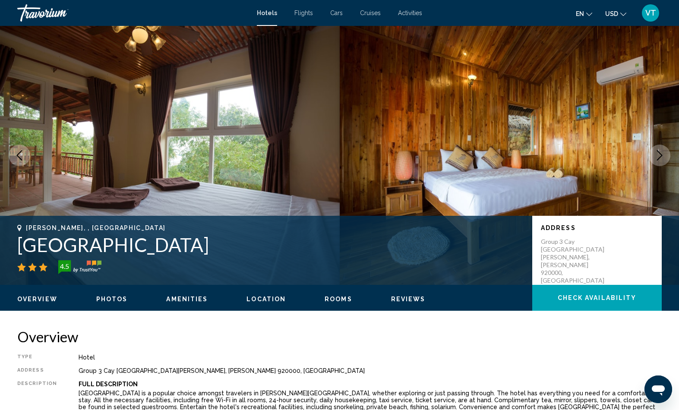
click at [656, 161] on icon "Next image" at bounding box center [660, 155] width 10 height 10
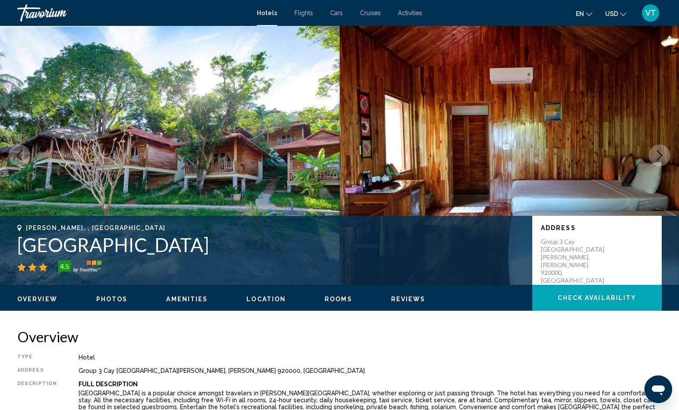
click at [655, 161] on icon "Next image" at bounding box center [660, 155] width 10 height 10
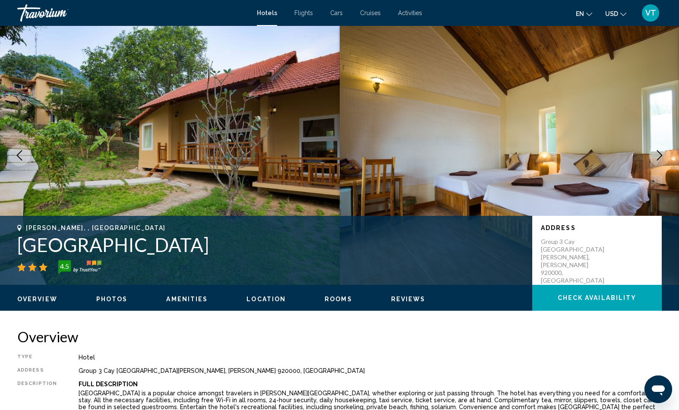
click at [655, 161] on icon "Next image" at bounding box center [660, 155] width 10 height 10
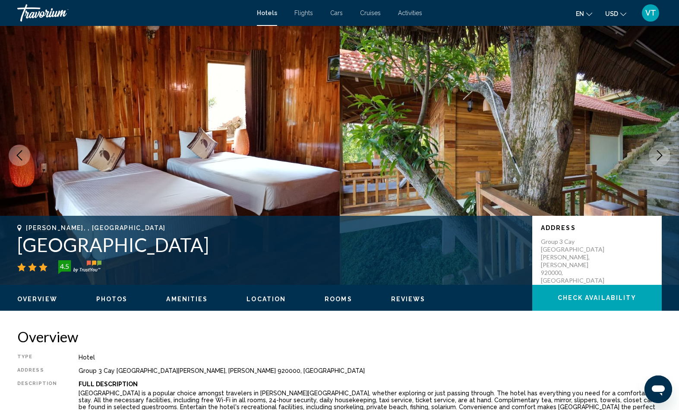
click at [657, 161] on icon "Next image" at bounding box center [660, 155] width 10 height 10
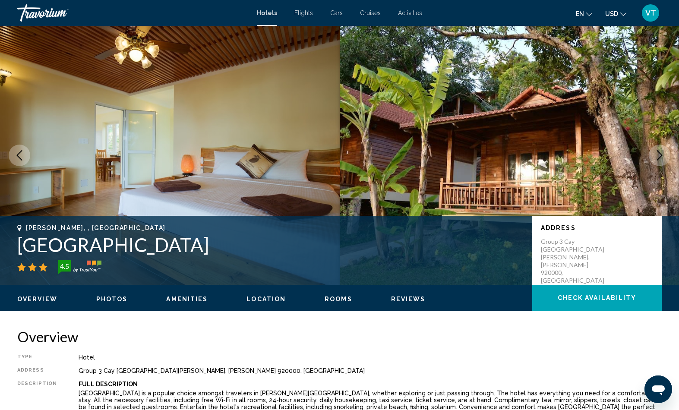
click at [655, 161] on icon "Next image" at bounding box center [660, 155] width 10 height 10
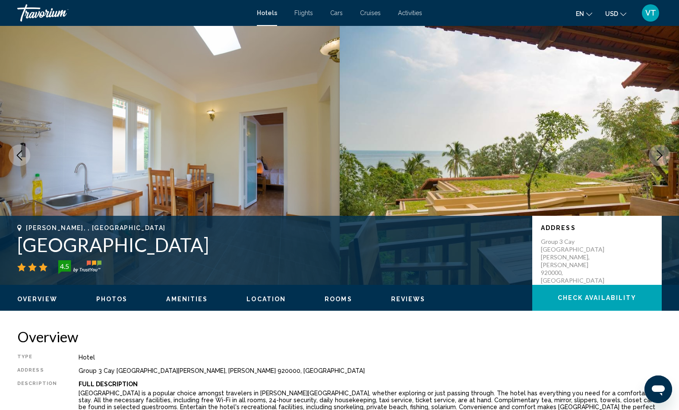
click at [655, 161] on icon "Next image" at bounding box center [660, 155] width 10 height 10
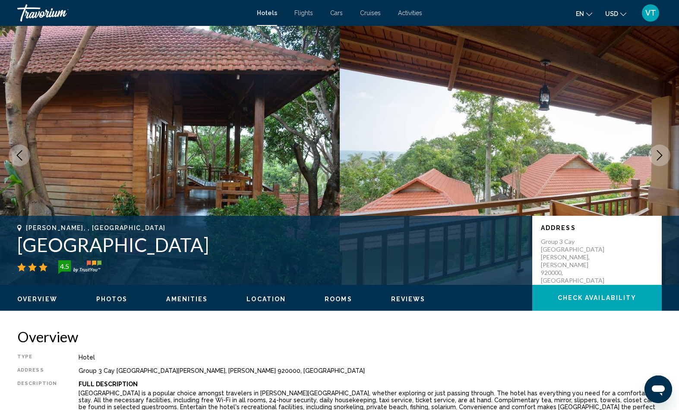
click at [655, 161] on icon "Next image" at bounding box center [660, 155] width 10 height 10
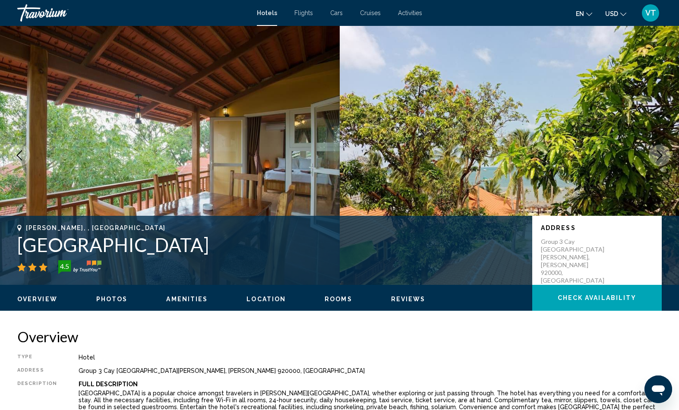
click at [650, 166] on button "Next image" at bounding box center [660, 156] width 22 height 22
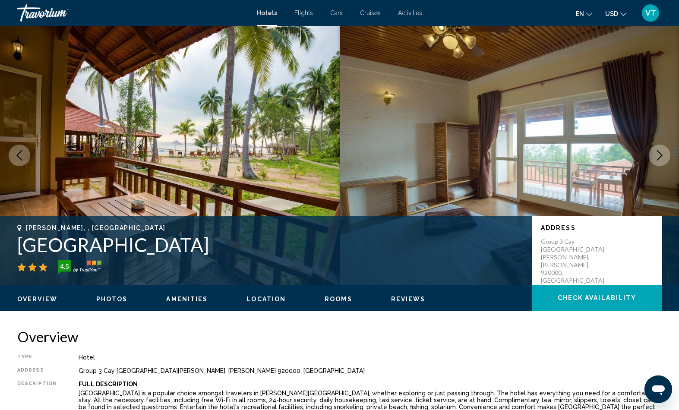
click at [655, 161] on icon "Next image" at bounding box center [660, 155] width 10 height 10
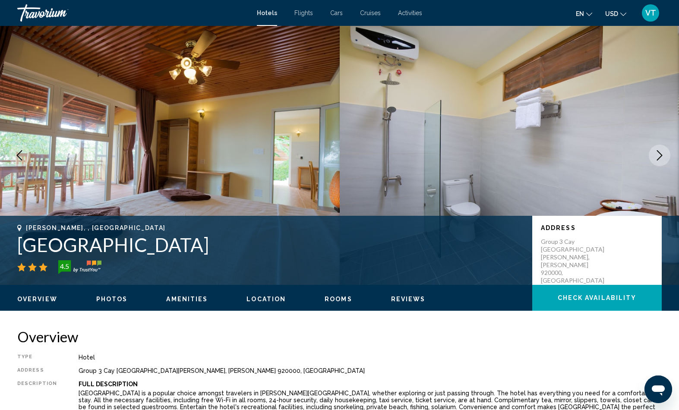
click at [655, 161] on icon "Next image" at bounding box center [660, 155] width 10 height 10
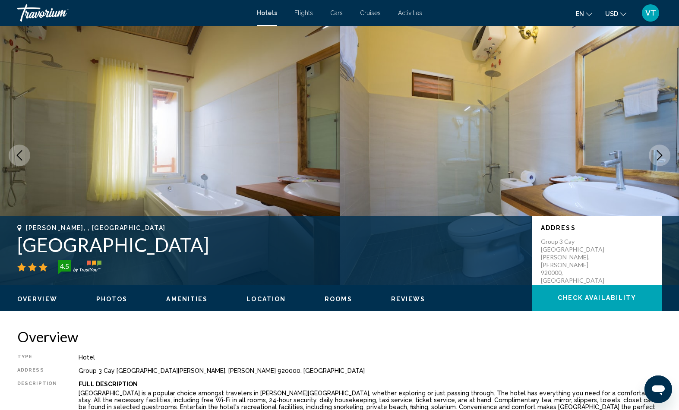
click at [659, 161] on icon "Next image" at bounding box center [660, 155] width 10 height 10
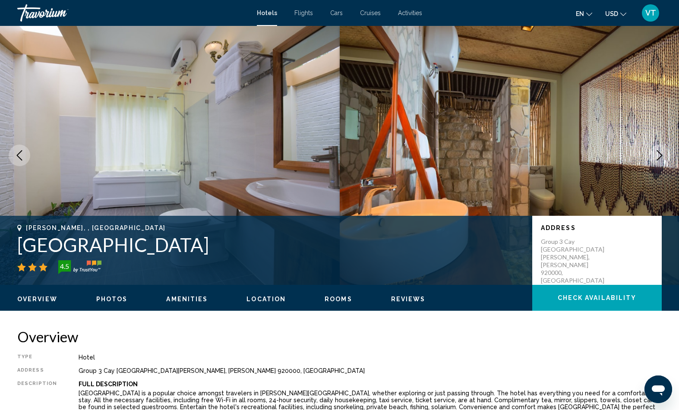
click at [655, 161] on icon "Next image" at bounding box center [660, 155] width 10 height 10
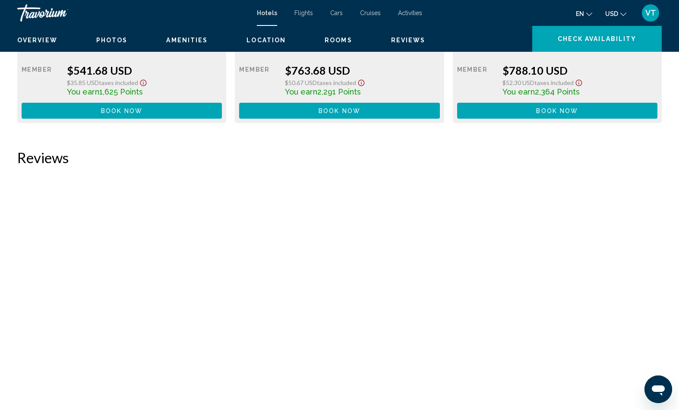
scroll to position [1358, 0]
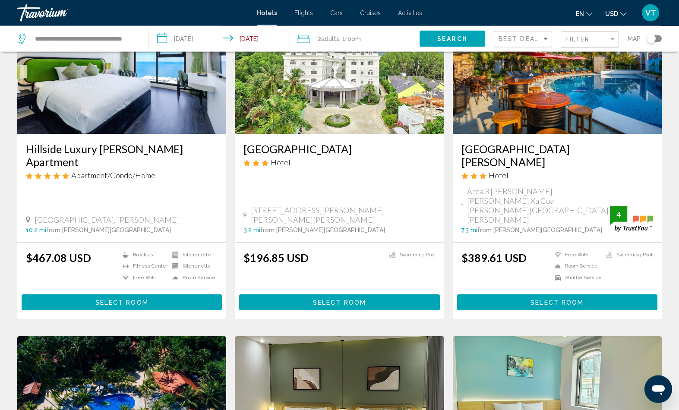
scroll to position [87, 0]
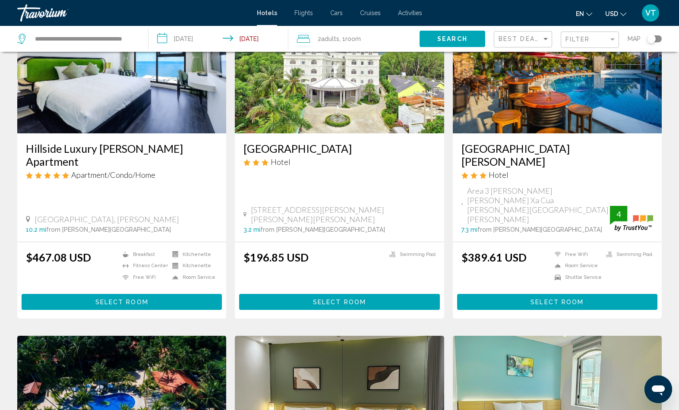
click at [178, 310] on button "Select Room" at bounding box center [122, 302] width 200 height 16
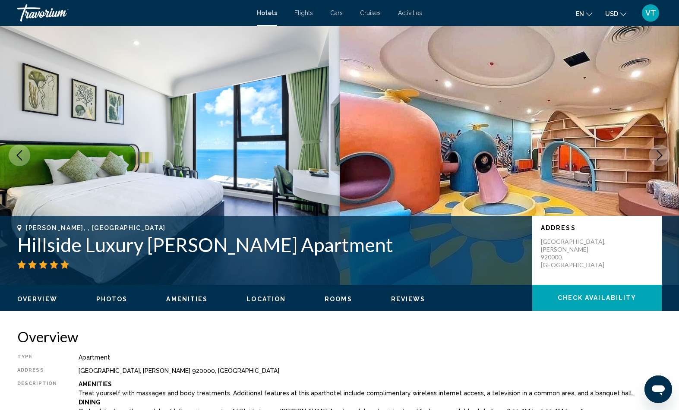
click at [655, 161] on icon "Next image" at bounding box center [660, 155] width 10 height 10
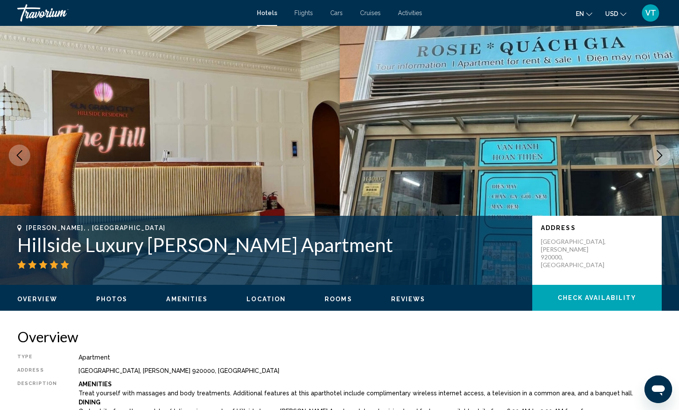
click at [655, 161] on icon "Next image" at bounding box center [660, 155] width 10 height 10
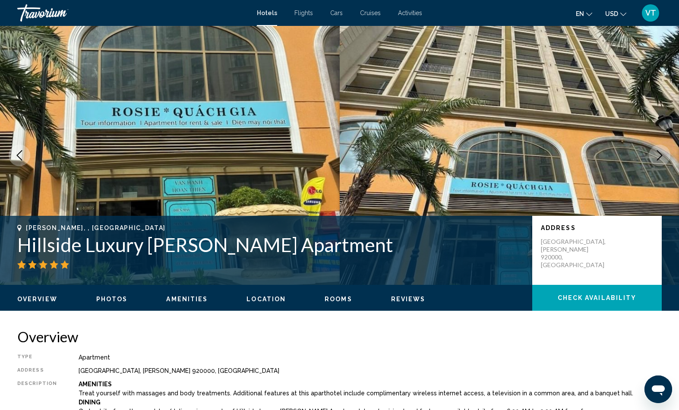
click at [655, 161] on icon "Next image" at bounding box center [660, 155] width 10 height 10
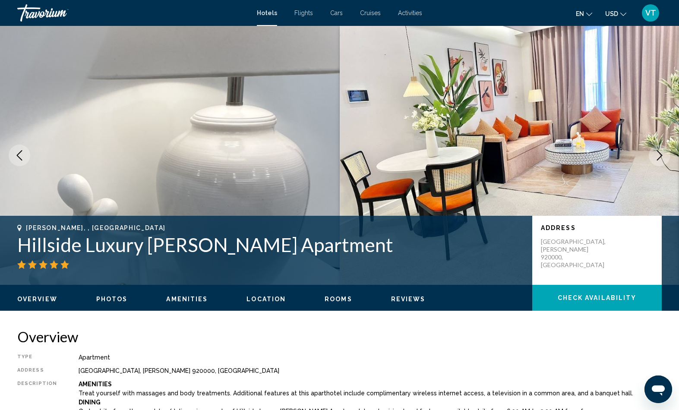
click at [655, 161] on icon "Next image" at bounding box center [660, 155] width 10 height 10
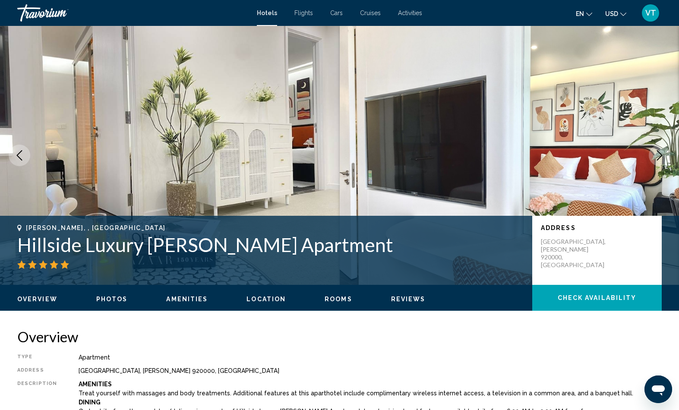
click at [655, 161] on icon "Next image" at bounding box center [660, 155] width 10 height 10
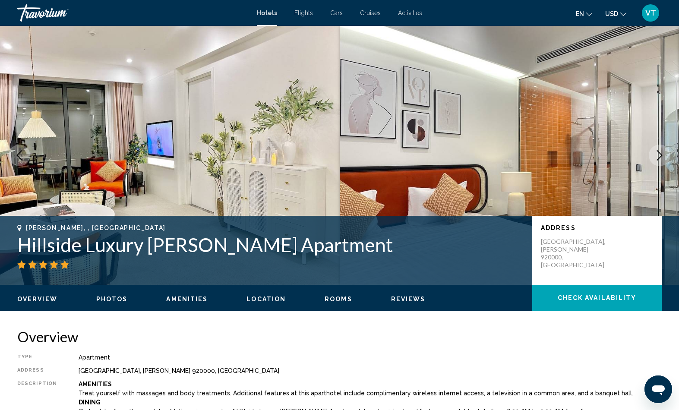
click at [649, 166] on button "Next image" at bounding box center [660, 156] width 22 height 22
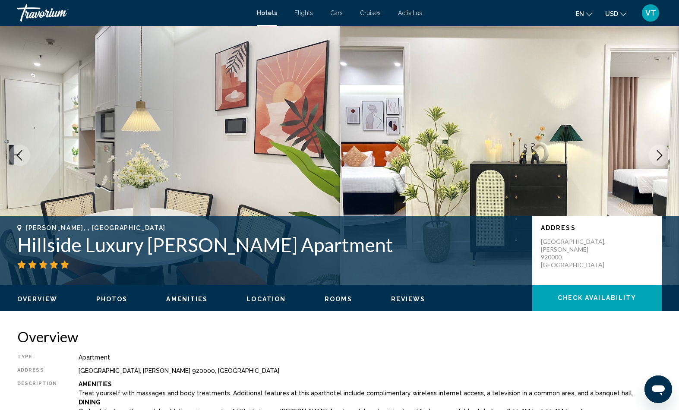
click at [649, 166] on button "Next image" at bounding box center [660, 156] width 22 height 22
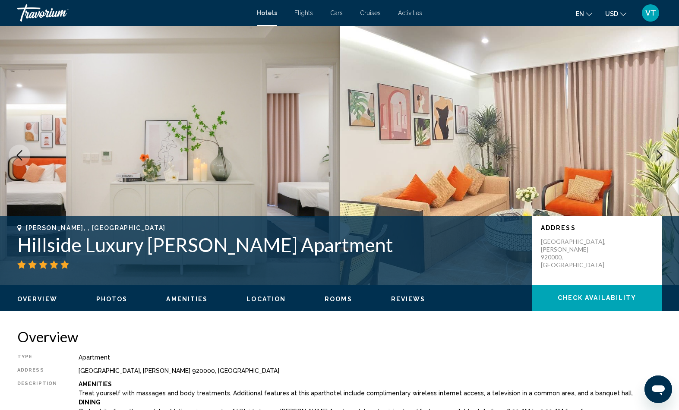
click at [649, 166] on button "Next image" at bounding box center [660, 156] width 22 height 22
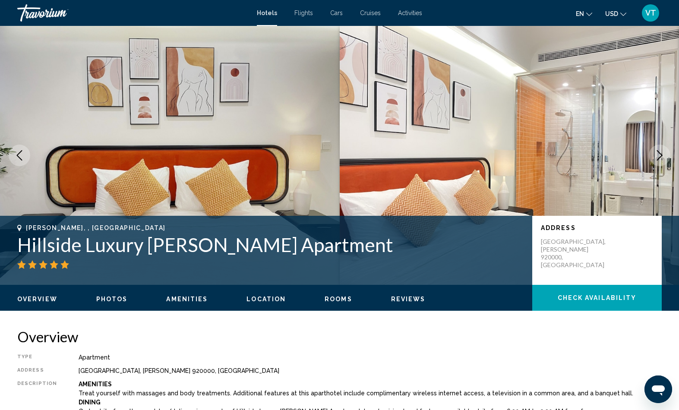
click at [657, 161] on icon "Next image" at bounding box center [660, 155] width 6 height 10
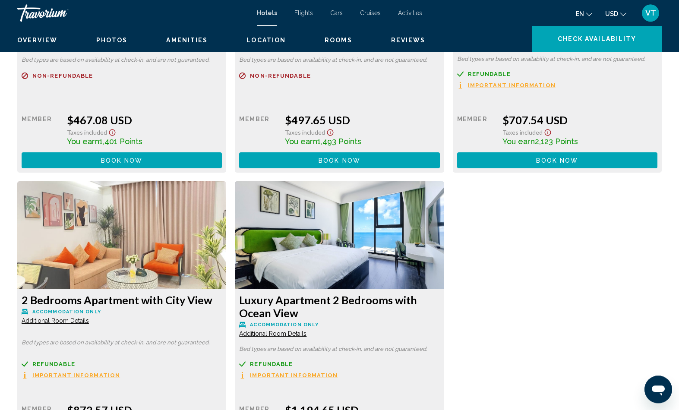
scroll to position [1311, 0]
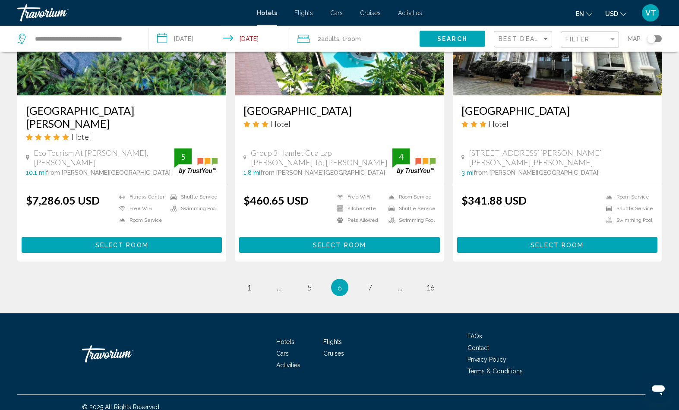
scroll to position [1160, 0]
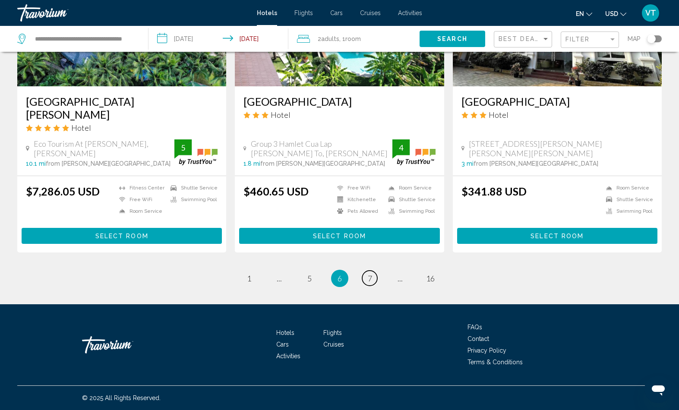
click at [372, 283] on span "7" at bounding box center [370, 279] width 4 height 10
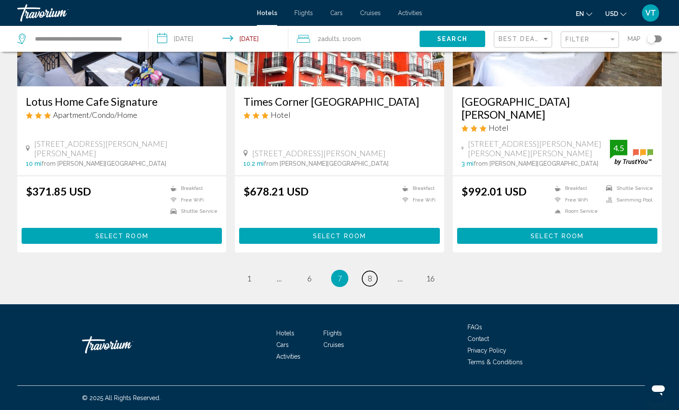
click at [378, 286] on link "page 8" at bounding box center [369, 278] width 15 height 15
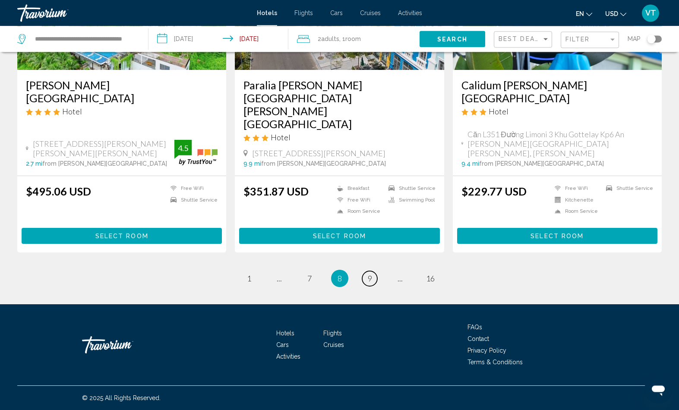
scroll to position [1187, 0]
click at [372, 286] on link "page 9" at bounding box center [369, 278] width 15 height 15
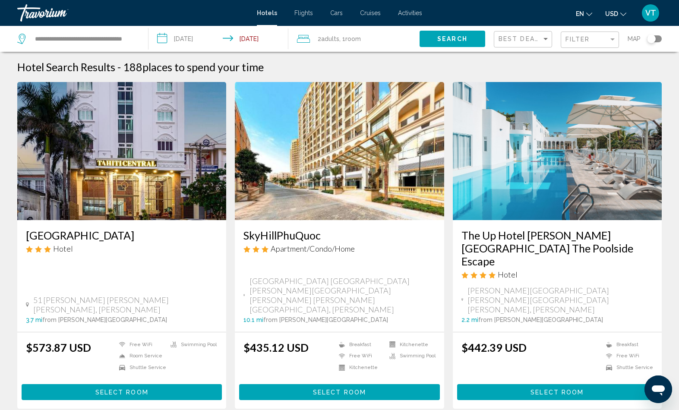
click at [415, 260] on div "SkyHillPhuQuoc Apartment/Condo/Home" at bounding box center [340, 244] width 192 height 31
click at [578, 396] on span "Select Room" at bounding box center [557, 392] width 53 height 7
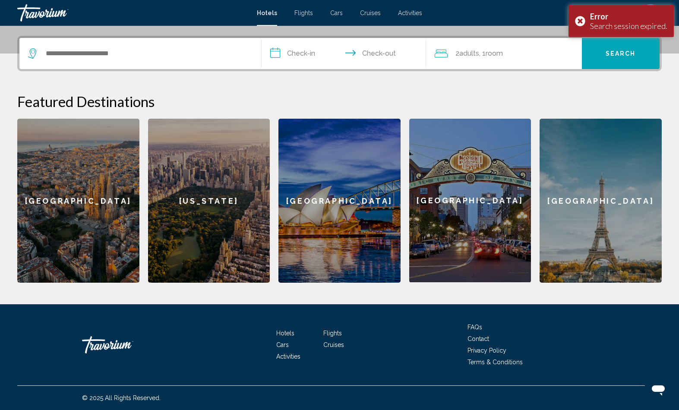
scroll to position [253, 0]
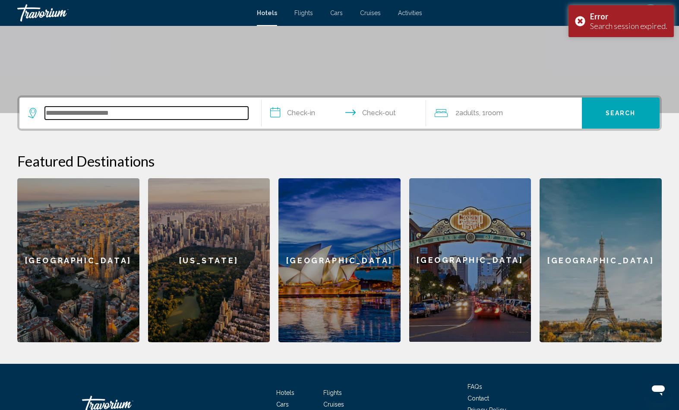
click at [186, 120] on input "Search widget" at bounding box center [146, 113] width 203 height 13
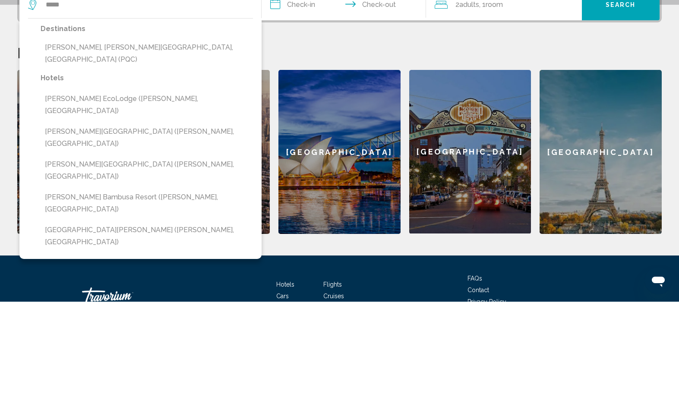
click at [180, 148] on button "[PERSON_NAME], [PERSON_NAME][GEOGRAPHIC_DATA], [GEOGRAPHIC_DATA] (PQC)" at bounding box center [147, 162] width 213 height 29
type input "**********"
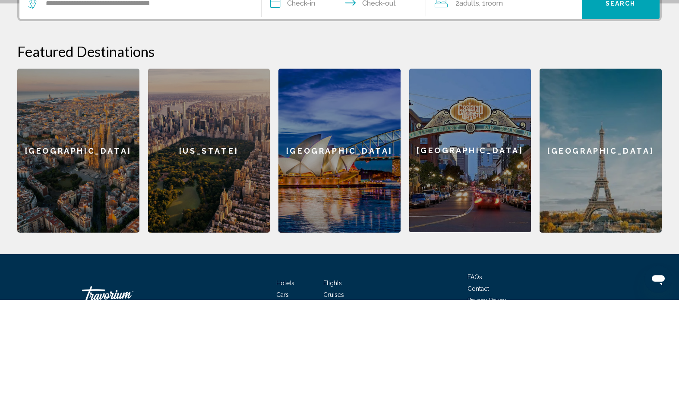
click at [299, 98] on input "**********" at bounding box center [346, 115] width 168 height 34
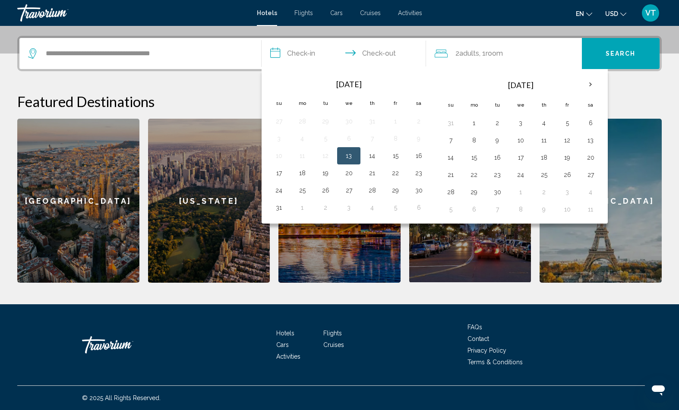
click at [603, 94] on th "Next month" at bounding box center [590, 84] width 23 height 19
click at [603, 92] on th "Next month" at bounding box center [590, 84] width 23 height 19
click at [528, 181] on button "24" at bounding box center [521, 175] width 14 height 12
click at [603, 94] on th "Next month" at bounding box center [590, 84] width 23 height 19
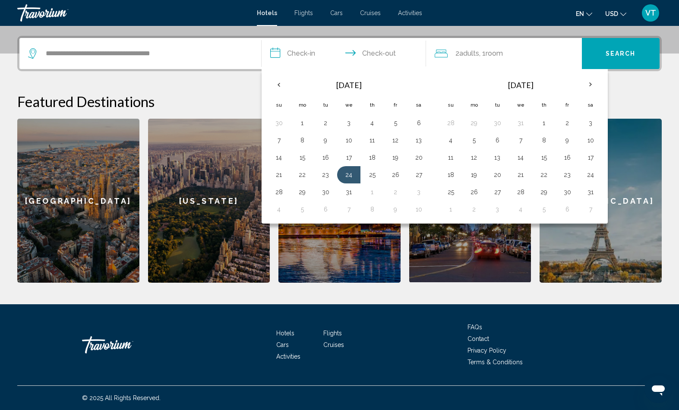
click at [574, 129] on button "2" at bounding box center [568, 123] width 14 height 12
type input "**********"
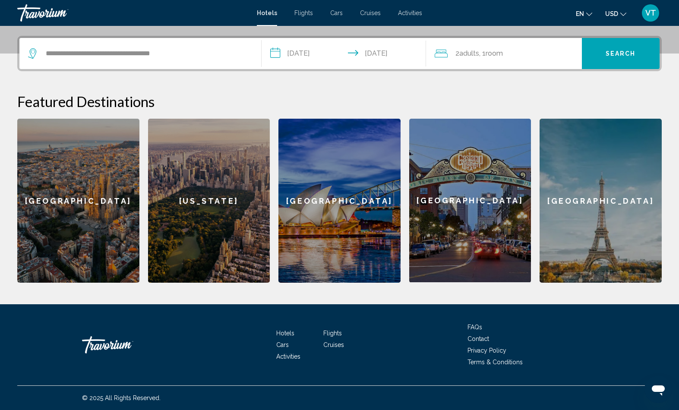
click at [627, 63] on button "Search" at bounding box center [621, 53] width 78 height 31
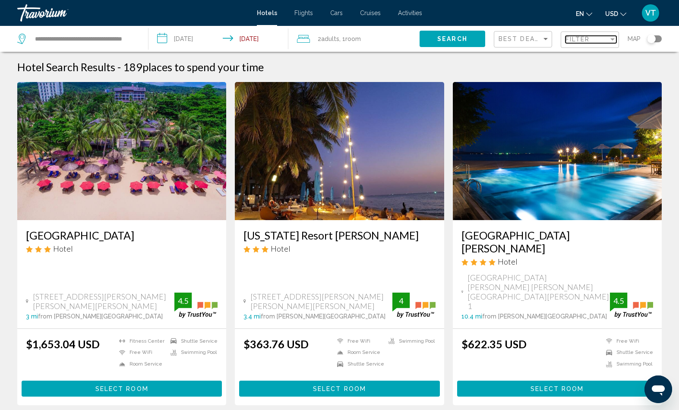
click at [587, 43] on div "Filter" at bounding box center [587, 39] width 43 height 7
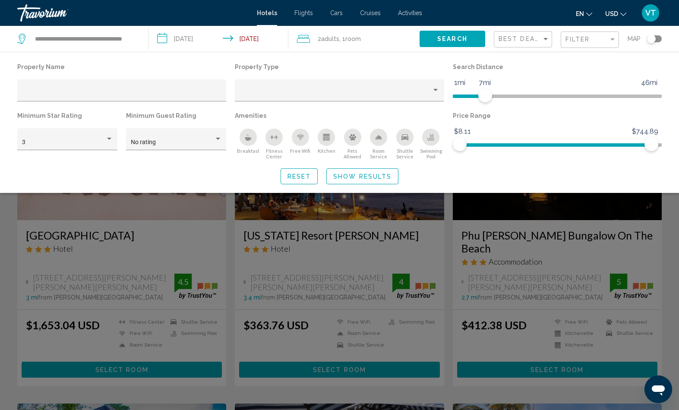
click at [242, 146] on div "Breakfast" at bounding box center [248, 137] width 17 height 17
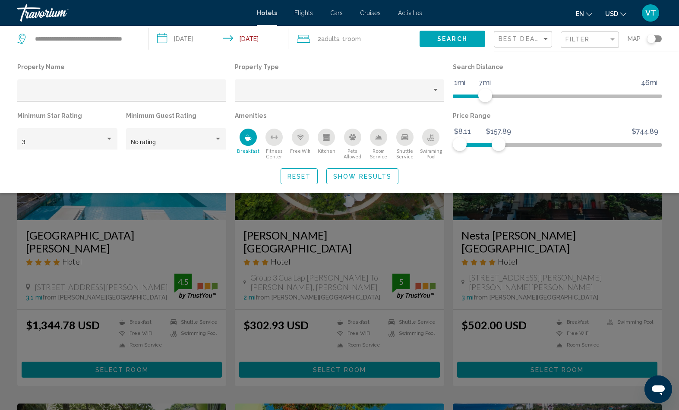
click at [377, 180] on span "Show Results" at bounding box center [362, 176] width 58 height 7
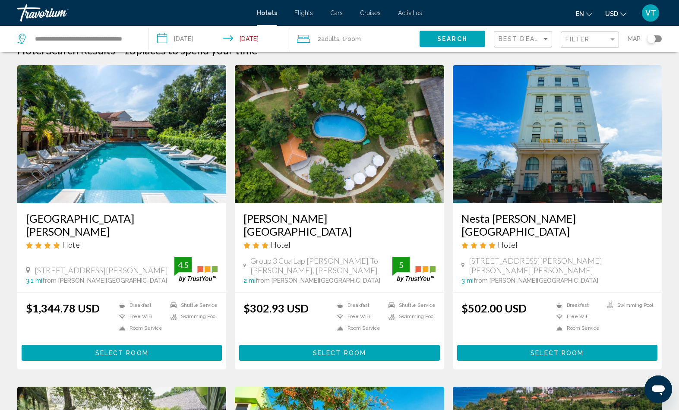
scroll to position [17, 0]
click at [438, 43] on span "Search" at bounding box center [453, 39] width 30 height 7
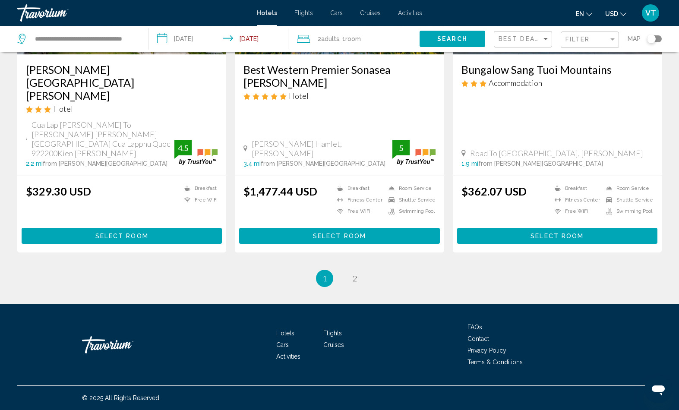
scroll to position [1178, 0]
click at [582, 240] on span "Select Room" at bounding box center [557, 236] width 53 height 7
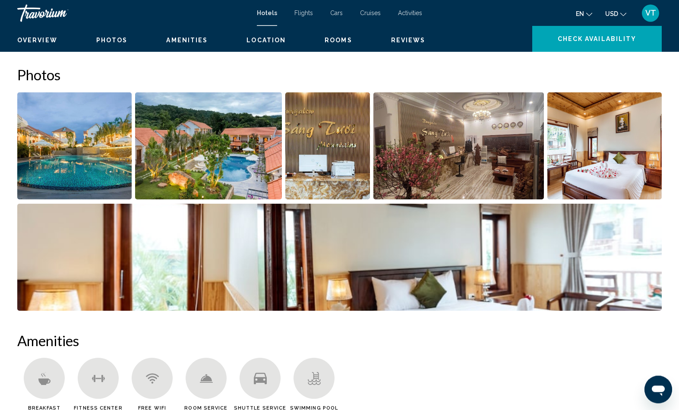
scroll to position [387, 0]
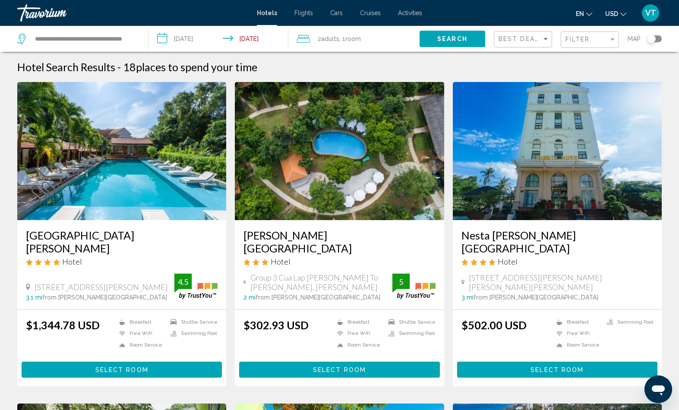
click at [647, 43] on div "Toggle map" at bounding box center [651, 39] width 9 height 9
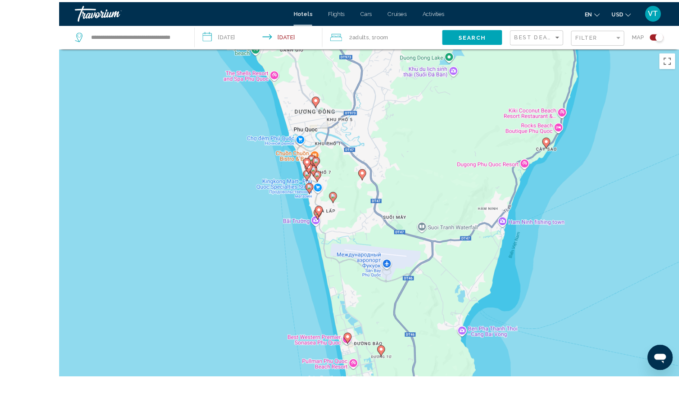
scroll to position [29, 0]
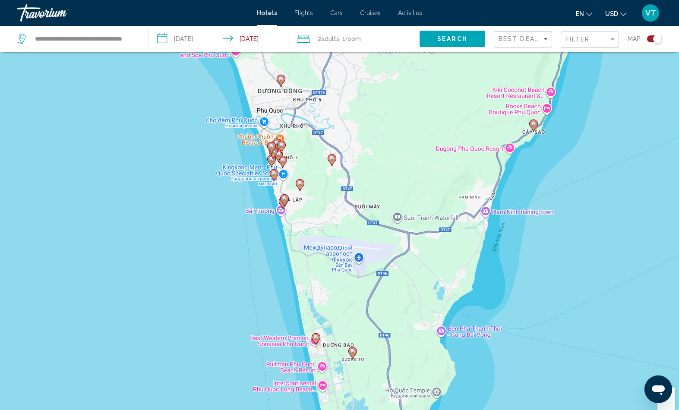
click at [291, 225] on div "Чтобы активировать перетаскивание с помощью клавиатуры, нажмите Alt + Ввод. Пос…" at bounding box center [339, 228] width 679 height 410
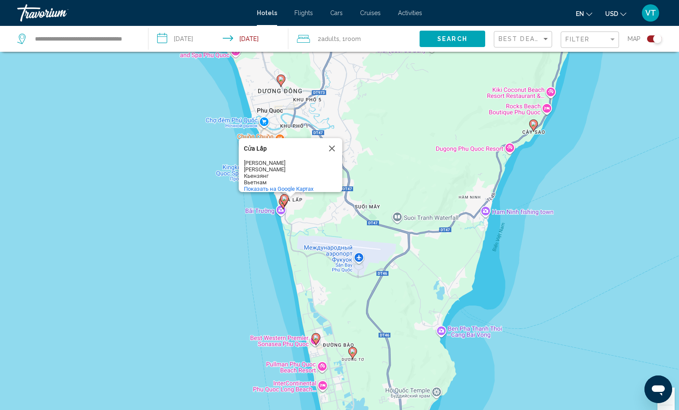
click at [288, 206] on icon "Main content" at bounding box center [284, 200] width 8 height 11
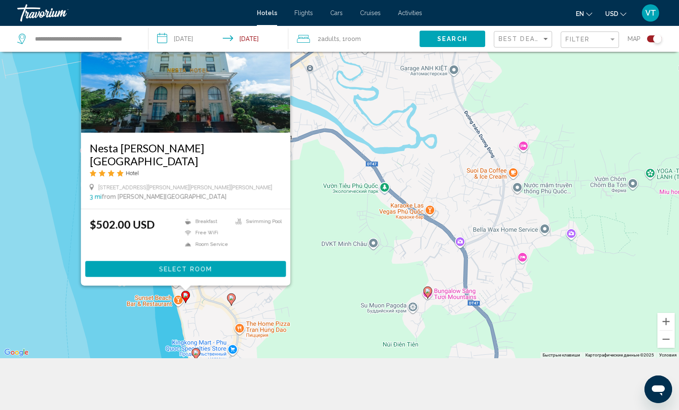
scroll to position [62, 0]
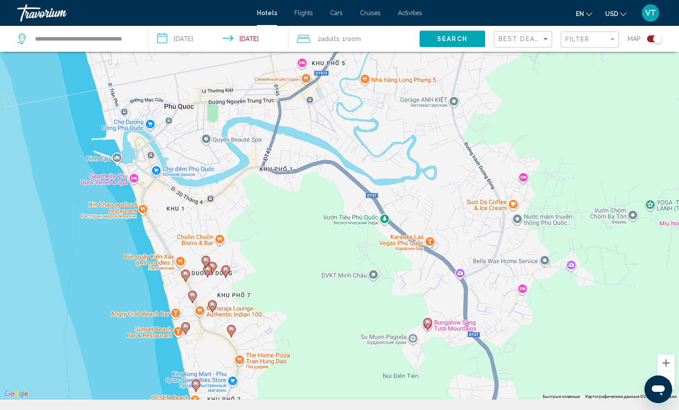
click at [132, 400] on div "Чтобы активировать перетаскивание с помощью клавиатуры, нажмите Alt + Ввод. Пос…" at bounding box center [339, 195] width 679 height 410
click at [193, 300] on div "Чтобы активировать перетаскивание с помощью клавиатуры, нажмите Alt + Ввод. Пос…" at bounding box center [339, 195] width 679 height 410
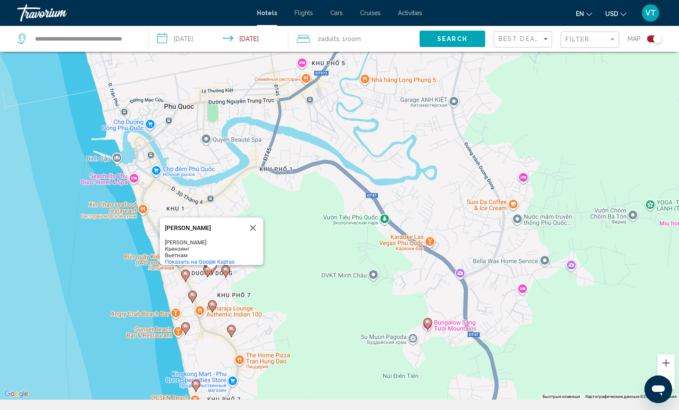
click at [189, 282] on gmp-advanced-marker "Main content" at bounding box center [185, 276] width 9 height 13
click at [188, 282] on icon "Main content" at bounding box center [185, 275] width 8 height 11
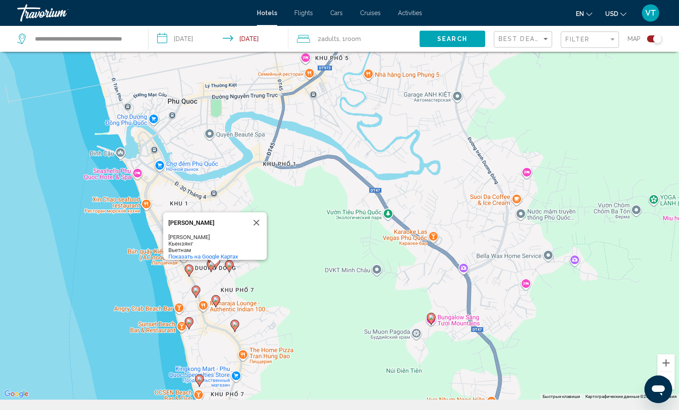
scroll to position [88, 0]
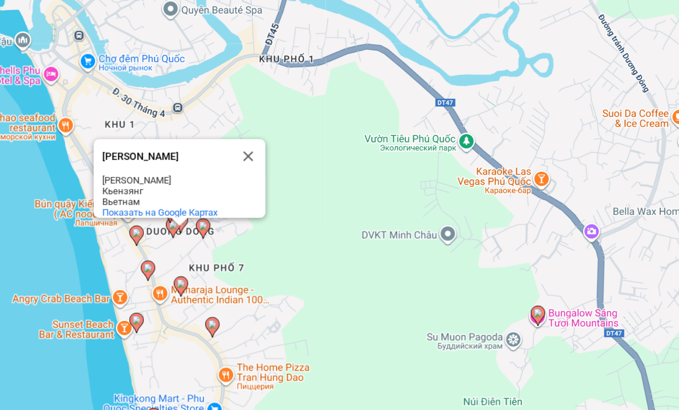
click at [228, 198] on button "Закрыть" at bounding box center [238, 208] width 21 height 21
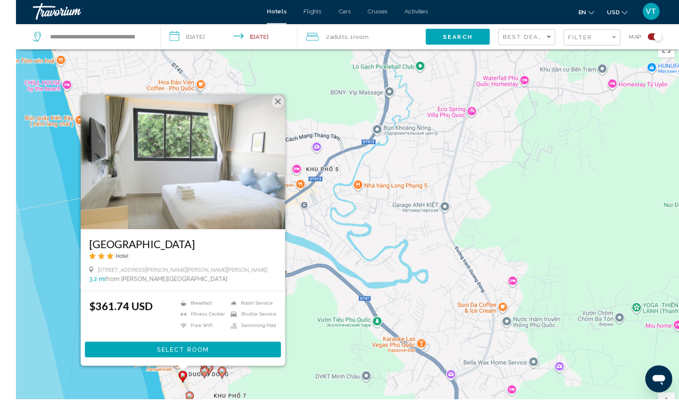
scroll to position [68, 0]
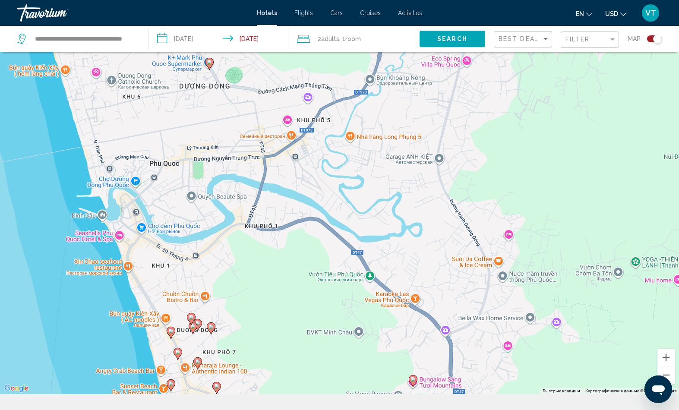
click at [181, 361] on gmp-advanced-marker "Main content" at bounding box center [178, 354] width 9 height 13
click at [277, 394] on div "Чтобы активировать перетаскивание с помощью клавиатуры, нажмите Alt + Ввод. Пос…" at bounding box center [339, 189] width 679 height 410
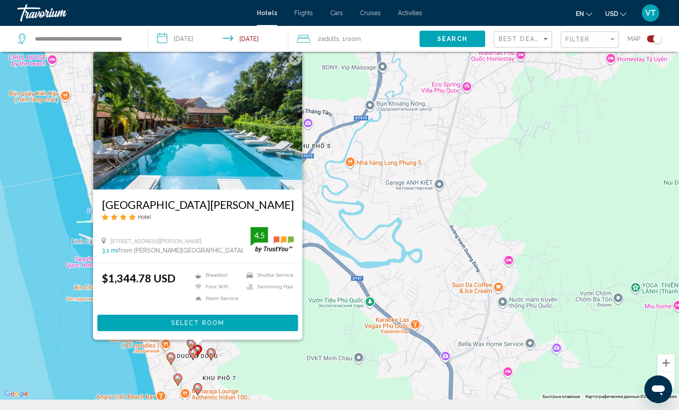
click at [273, 400] on div "Чтобы активировать перетаскивание с помощью клавиатуры, нажмите Alt + Ввод. Пос…" at bounding box center [339, 195] width 679 height 410
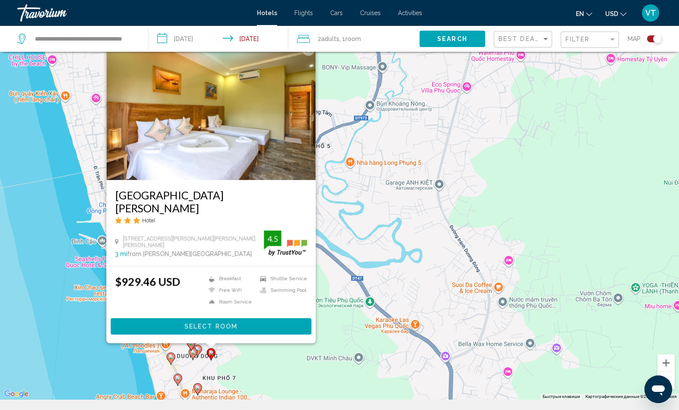
click at [278, 400] on div "Чтобы активировать перетаскивание с помощью клавиатуры, нажмите Alt + Ввод. Пос…" at bounding box center [339, 195] width 679 height 410
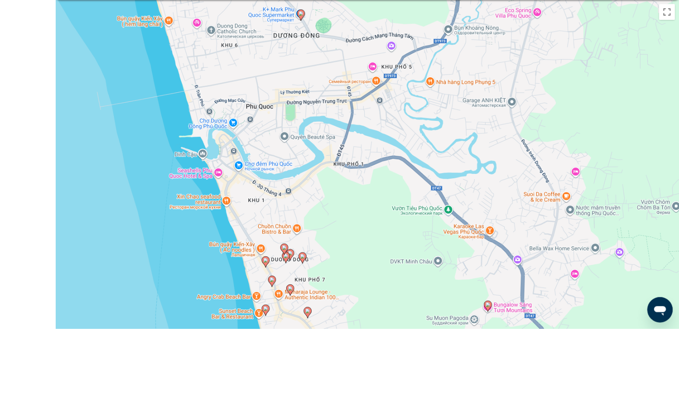
scroll to position [124, 0]
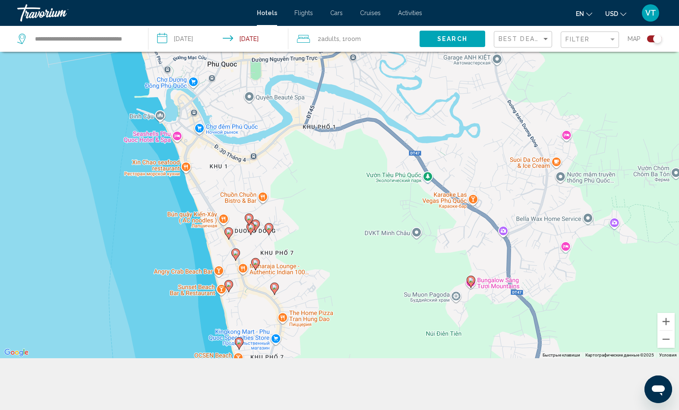
click at [242, 349] on icon "Main content" at bounding box center [239, 343] width 8 height 11
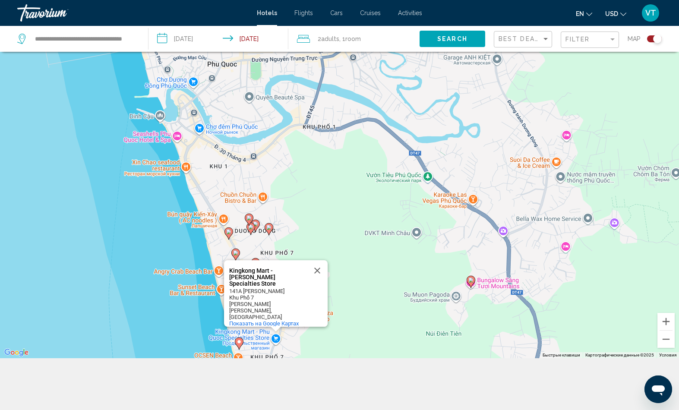
scroll to position [62, 0]
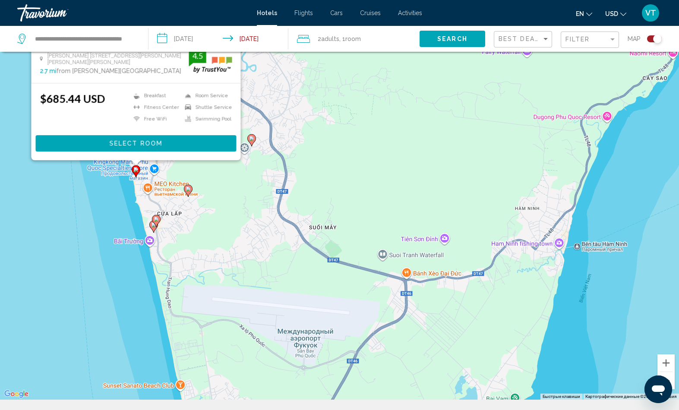
click at [141, 117] on div "$685.44 USD Breakfast [GEOGRAPHIC_DATA] Free WiFi Room Service Shuttle Service …" at bounding box center [136, 109] width 192 height 35
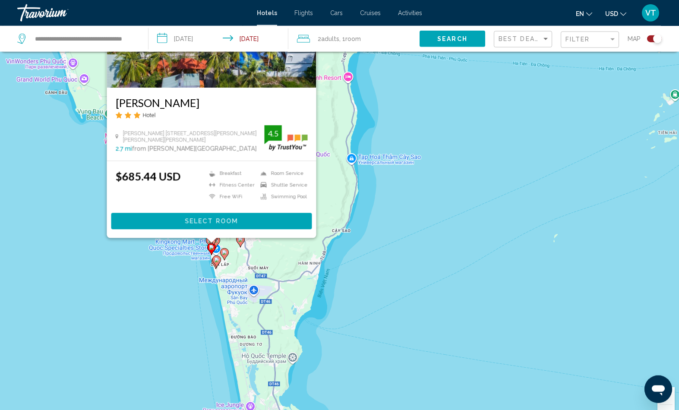
scroll to position [30, 0]
click at [286, 283] on div "Чтобы активировать перетаскивание с помощью клавиатуры, нажмите Alt + Ввод. Пос…" at bounding box center [339, 227] width 679 height 410
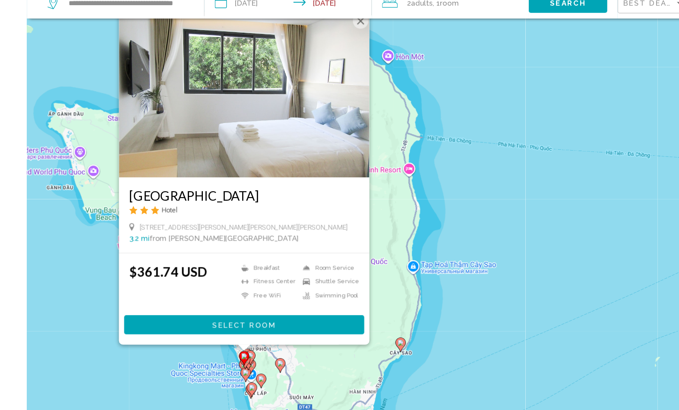
scroll to position [67, 0]
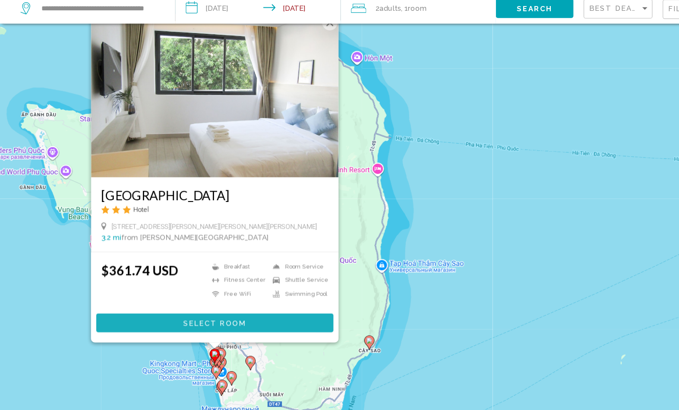
click at [260, 298] on button "Select Room" at bounding box center [181, 306] width 201 height 16
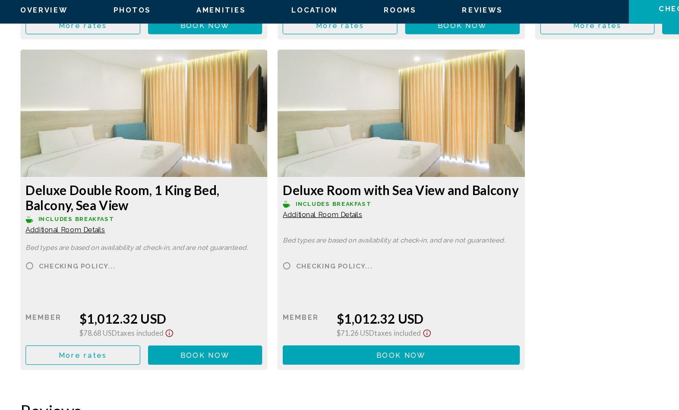
scroll to position [1417, 0]
